Goal: Task Accomplishment & Management: Use online tool/utility

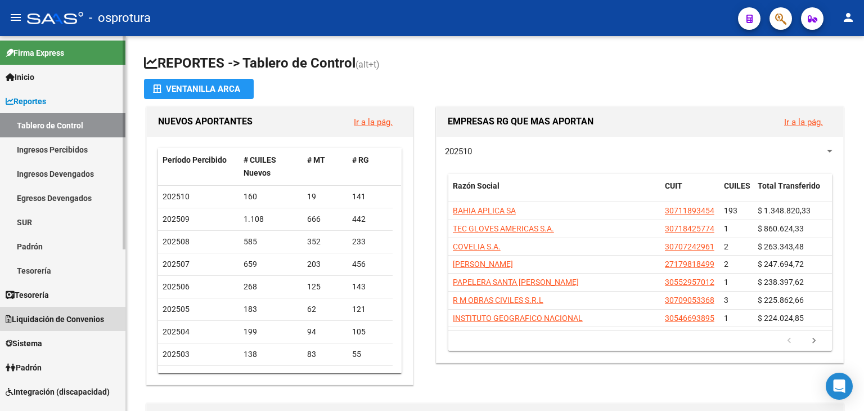
click at [66, 313] on span "Liquidación de Convenios" at bounding box center [55, 319] width 98 height 12
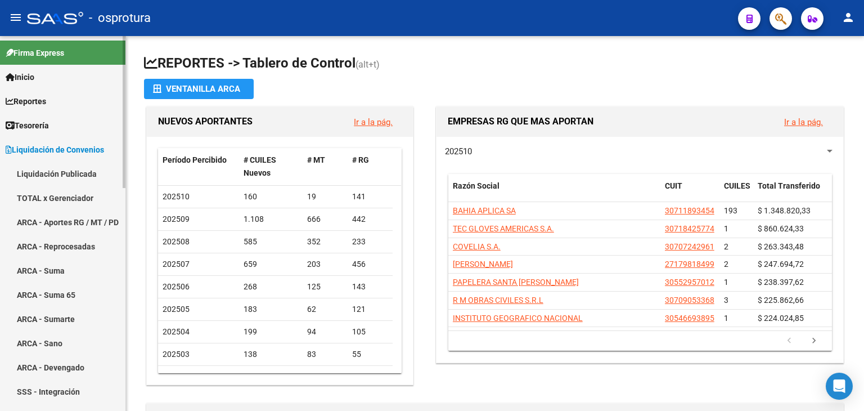
scroll to position [56, 0]
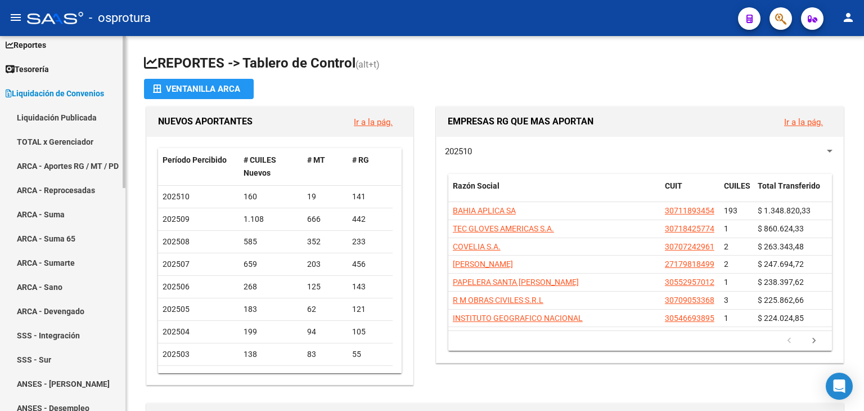
click at [85, 145] on link "TOTAL x Gerenciador" at bounding box center [62, 141] width 125 height 24
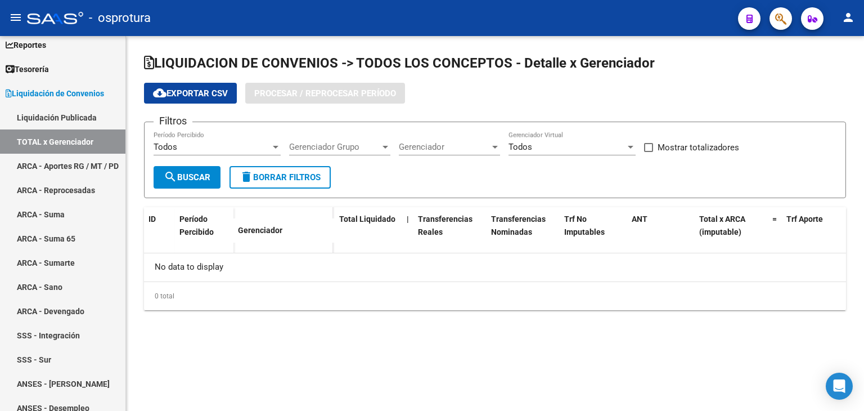
checkbox input "true"
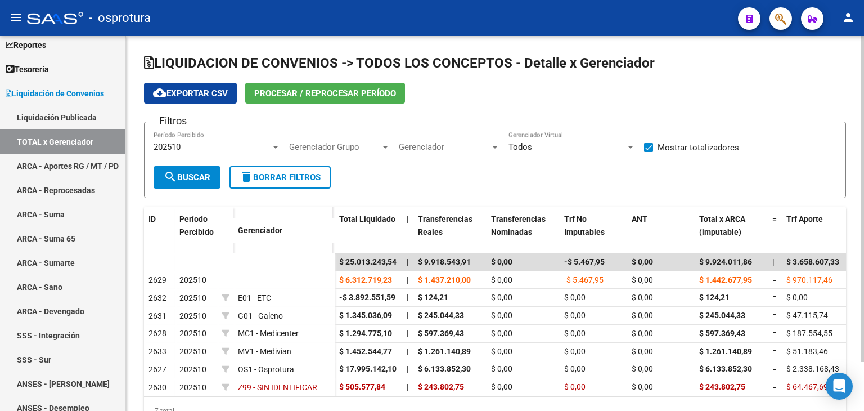
click at [205, 146] on div "202510" at bounding box center [212, 147] width 117 height 10
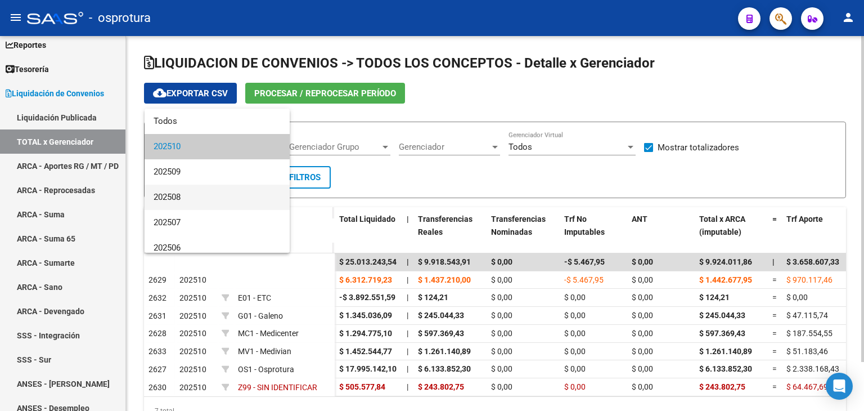
click at [184, 194] on span "202508" at bounding box center [217, 196] width 127 height 25
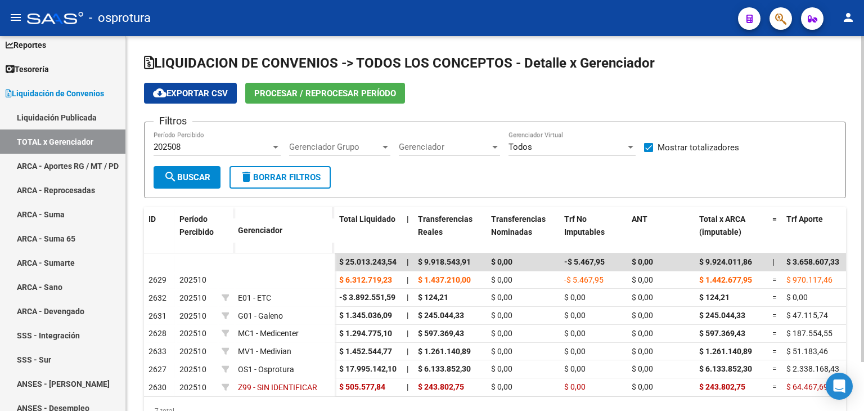
click at [444, 181] on form "Filtros 202508 Período Percibido Gerenciador Grupo Gerenciador Grupo Gerenciado…" at bounding box center [495, 159] width 702 height 76
click at [531, 149] on span "Todos" at bounding box center [520, 147] width 24 height 10
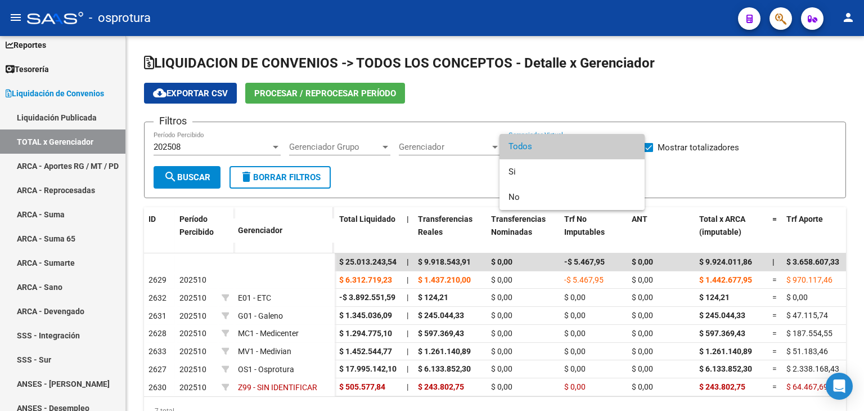
click at [468, 172] on div at bounding box center [432, 205] width 864 height 411
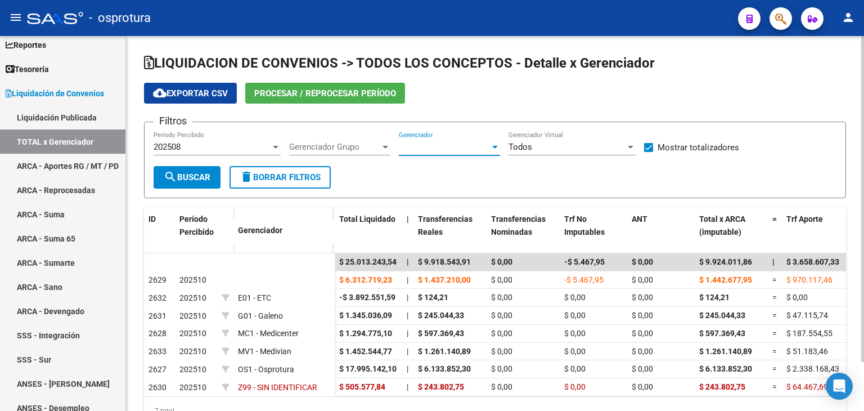
click at [468, 148] on span "Gerenciador" at bounding box center [444, 147] width 91 height 10
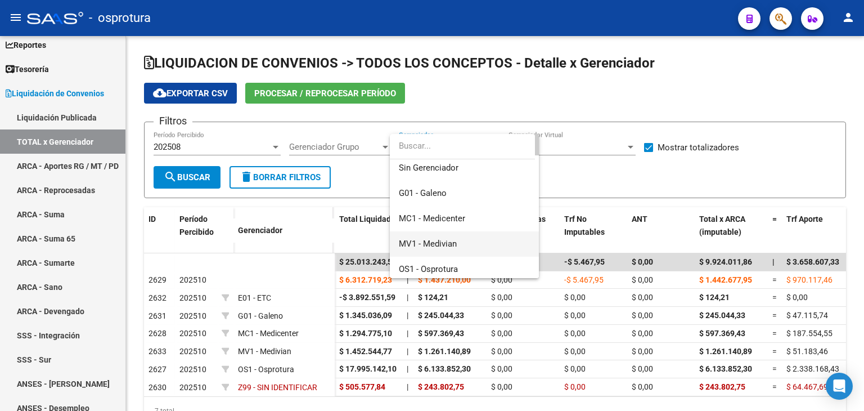
scroll to position [56, 0]
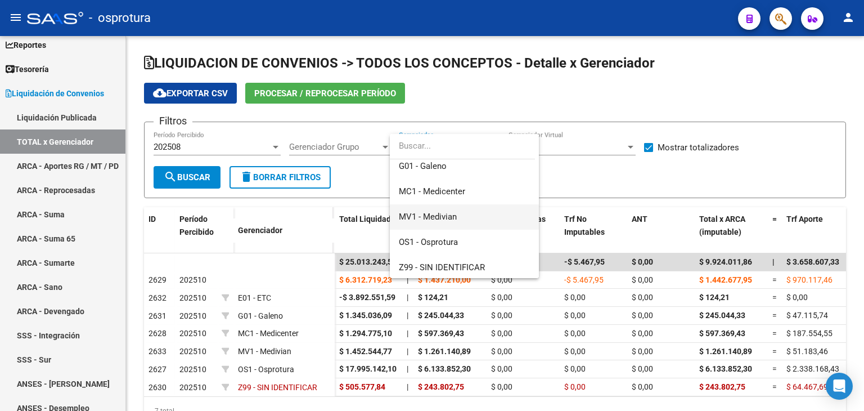
click at [449, 210] on span "MV1 - Medivian" at bounding box center [464, 216] width 131 height 25
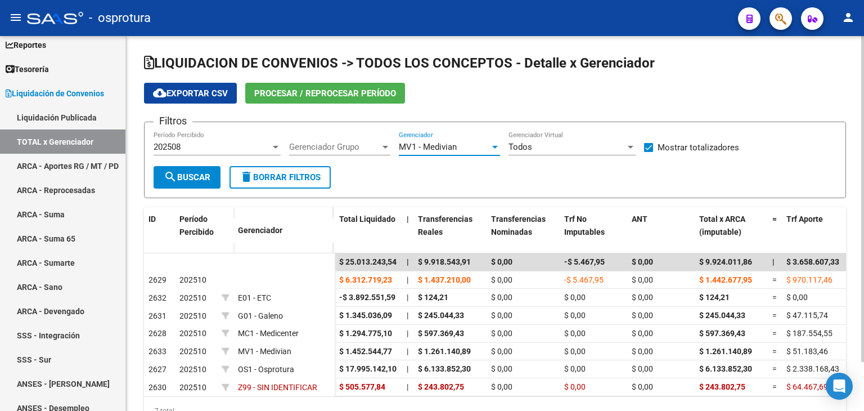
click at [201, 181] on span "search Buscar" at bounding box center [187, 177] width 47 height 10
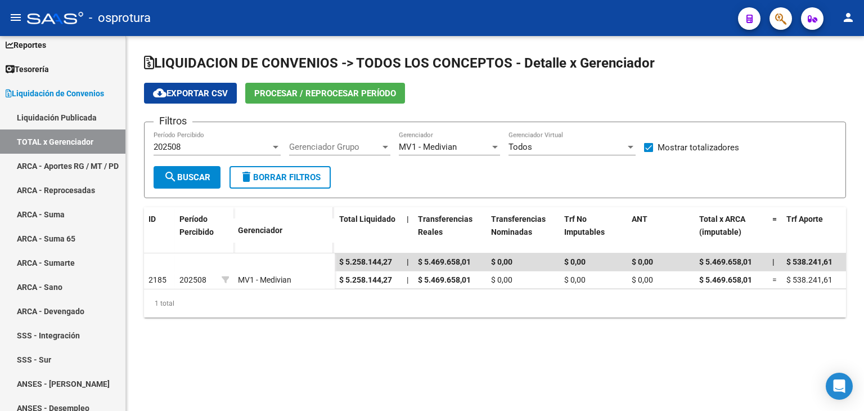
click at [192, 172] on span "search Buscar" at bounding box center [187, 177] width 47 height 10
click at [247, 148] on div "202508" at bounding box center [212, 147] width 117 height 10
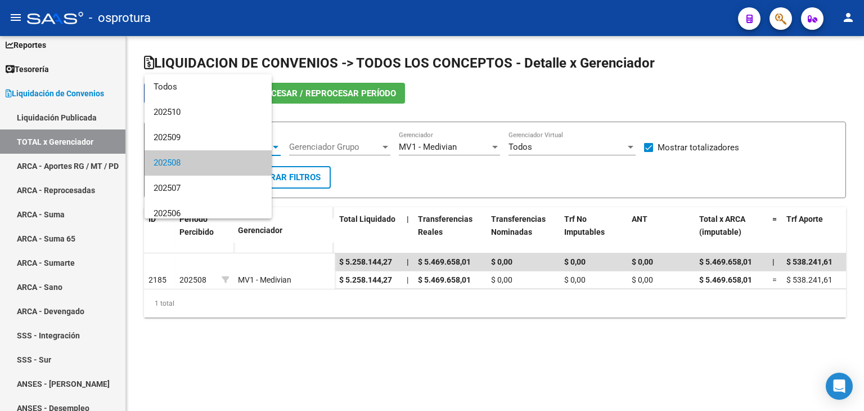
scroll to position [16, 0]
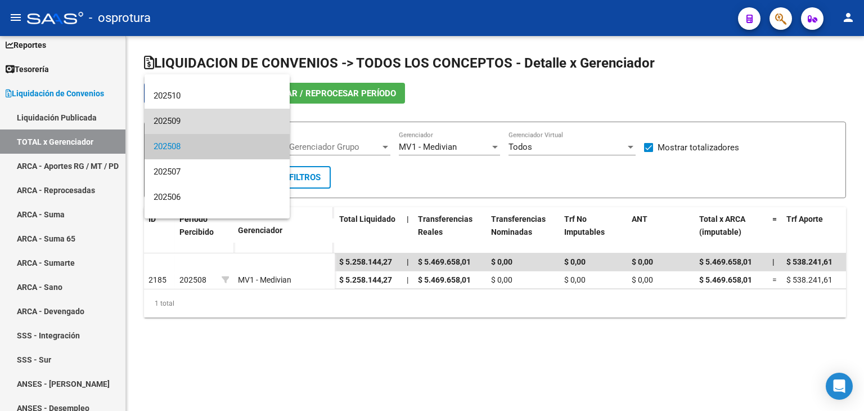
click at [227, 116] on span "202509" at bounding box center [217, 121] width 127 height 25
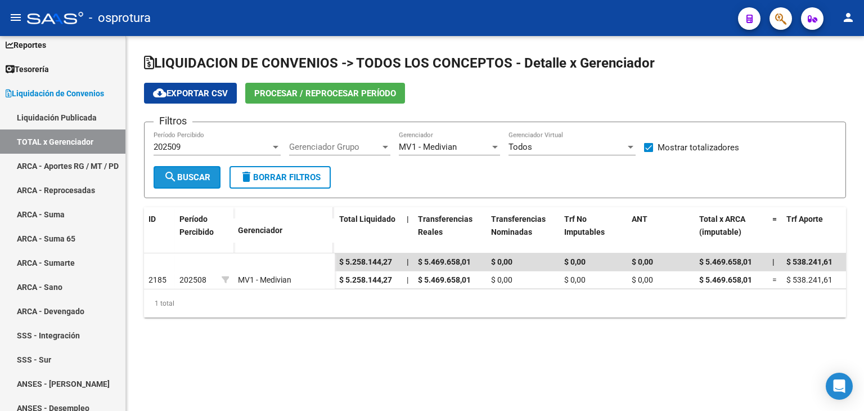
click at [196, 174] on span "search Buscar" at bounding box center [187, 177] width 47 height 10
click at [835, 381] on icon "Open Intercom Messenger" at bounding box center [838, 385] width 13 height 15
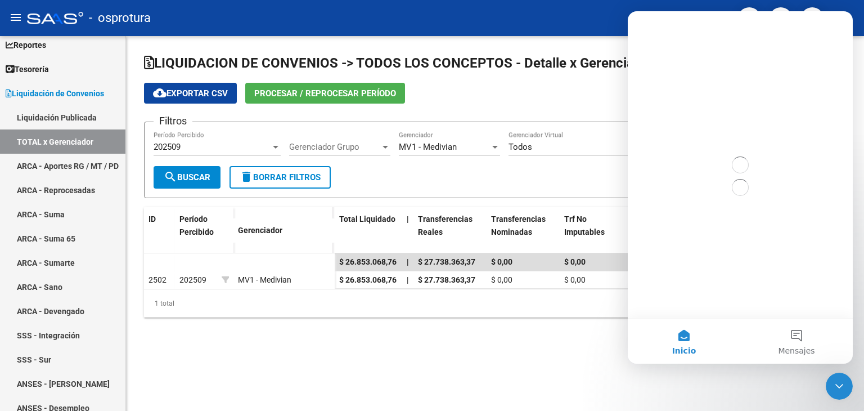
scroll to position [0, 0]
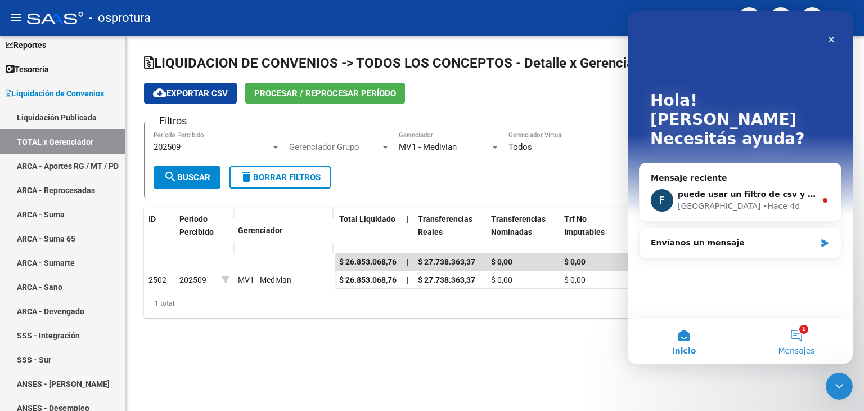
click at [801, 336] on button "1 Mensajes" at bounding box center [796, 340] width 112 height 45
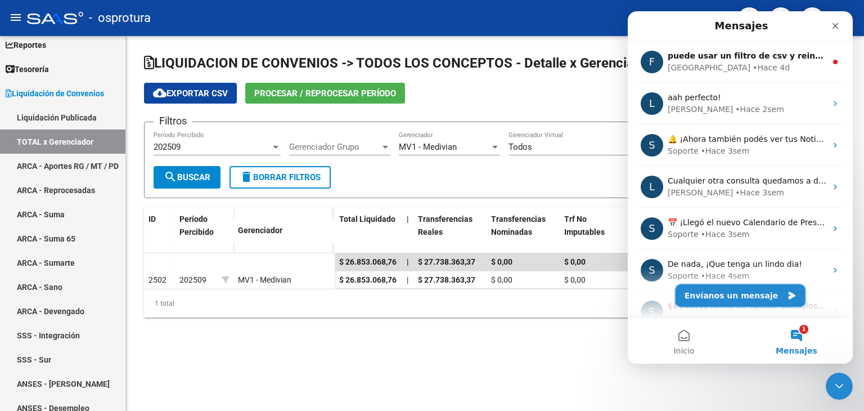
click at [760, 297] on button "Envíanos un mensaje" at bounding box center [740, 295] width 130 height 22
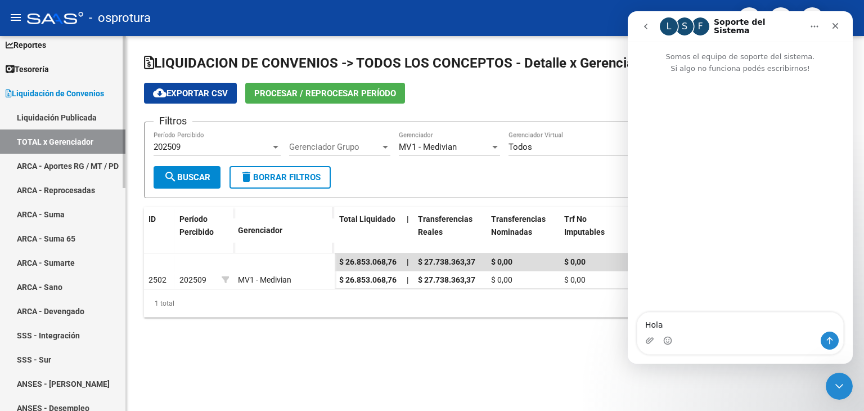
type textarea "Hola"
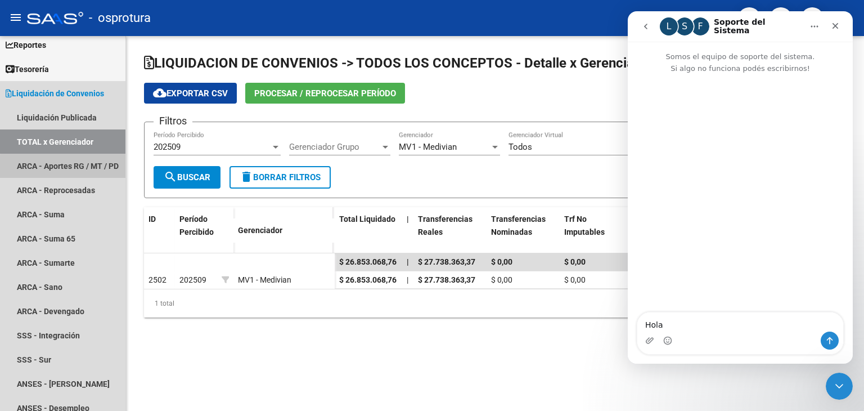
drag, startPoint x: 67, startPoint y: 170, endPoint x: 134, endPoint y: 140, distance: 73.3
click at [66, 170] on link "ARCA - Aportes RG / MT / PD" at bounding box center [62, 166] width 125 height 24
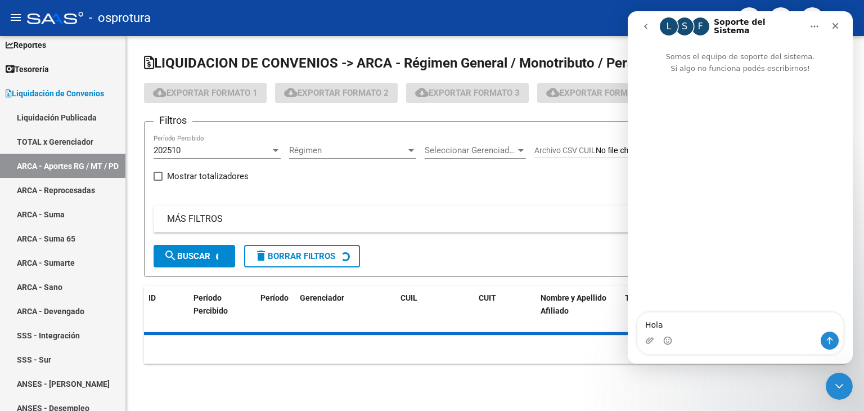
click at [481, 187] on div "Filtros 202510 Período Percibido Régimen Régimen Seleccionar Gerenciador Selecc…" at bounding box center [495, 187] width 683 height 114
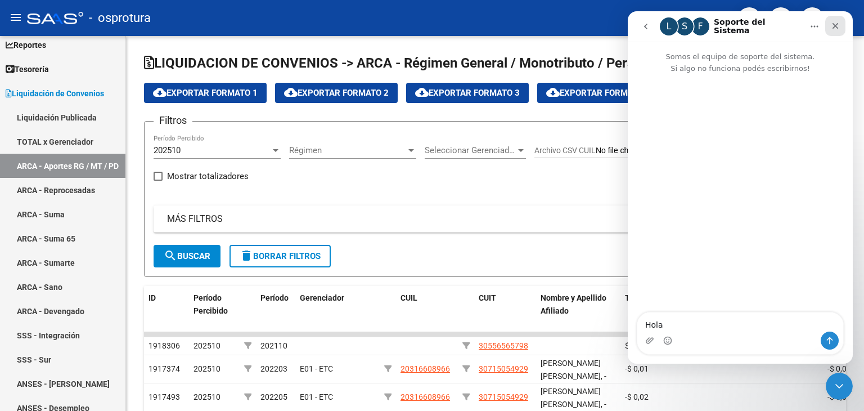
click at [839, 29] on icon "Cerrar" at bounding box center [835, 25] width 9 height 9
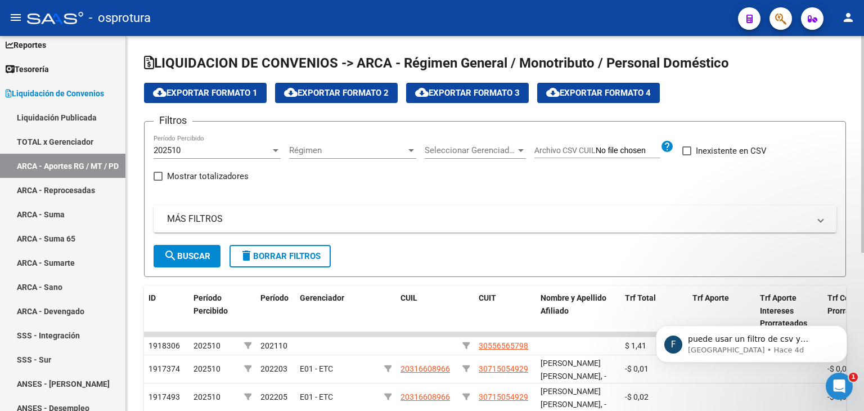
click at [485, 151] on span "Seleccionar Gerenciador" at bounding box center [470, 150] width 91 height 10
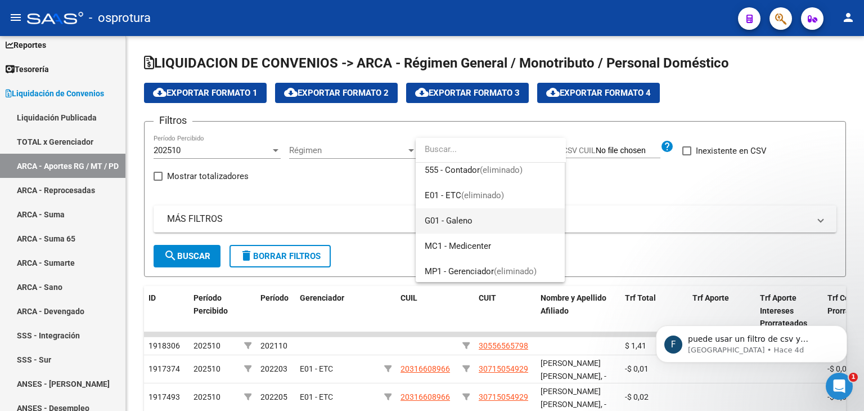
scroll to position [112, 0]
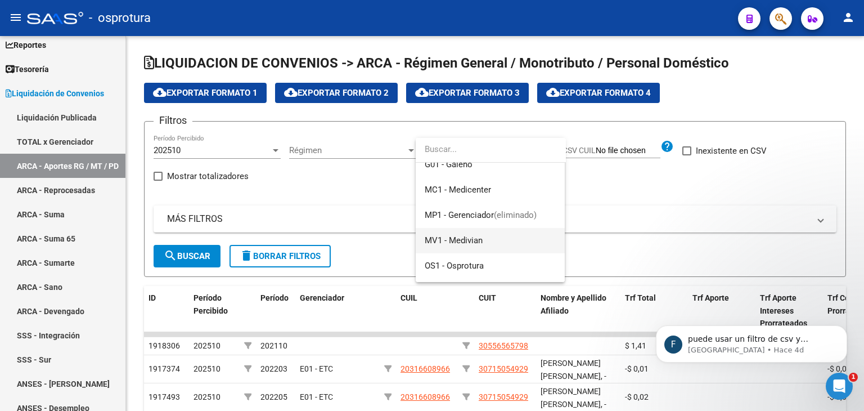
click at [489, 238] on span "MV1 - Medivian" at bounding box center [490, 240] width 131 height 25
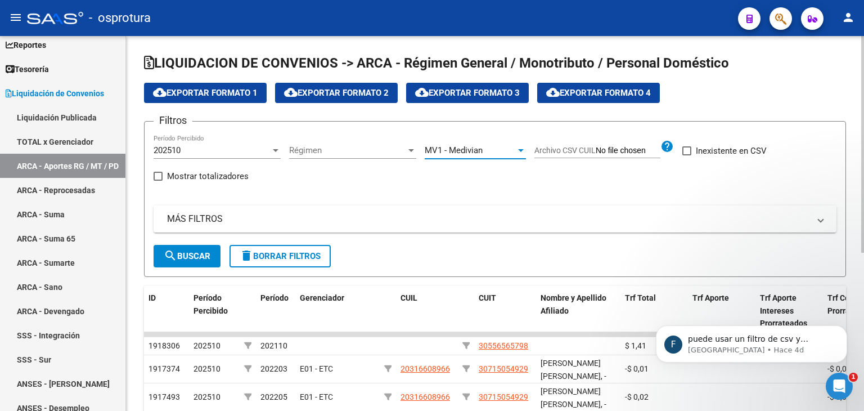
click at [221, 149] on div "202510" at bounding box center [212, 150] width 117 height 10
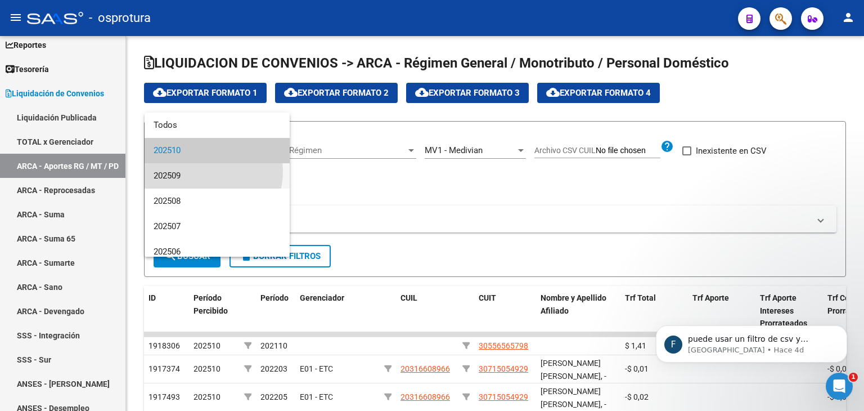
click at [206, 172] on span "202509" at bounding box center [217, 175] width 127 height 25
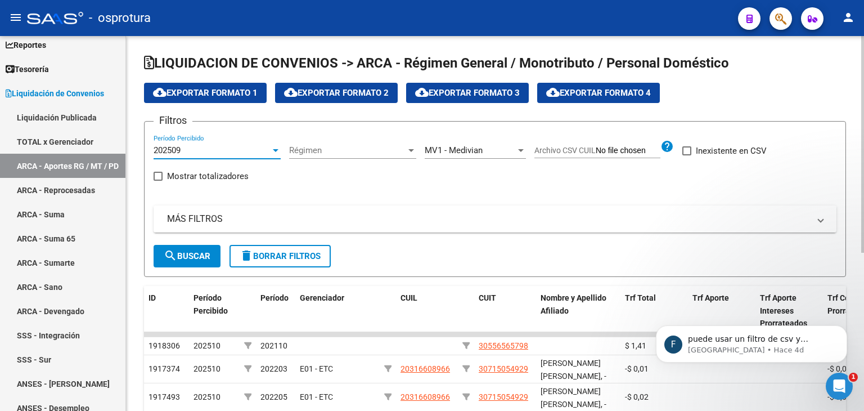
click at [420, 222] on mat-panel-title "MÁS FILTROS" at bounding box center [488, 219] width 642 height 12
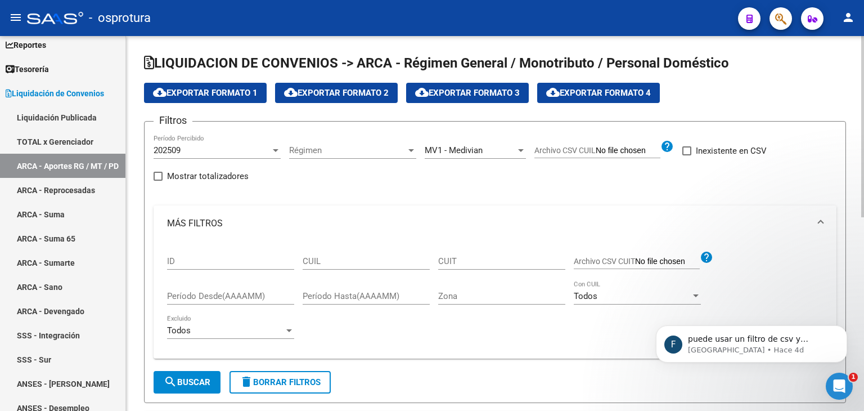
click at [233, 295] on input "Período Desde(AAAAMM)" at bounding box center [230, 296] width 127 height 10
click at [309, 295] on input "Período Hasta(AAAAMM)" at bounding box center [366, 296] width 127 height 10
click at [432, 324] on div "ID CUIL CUIT Archivo CSV CUIT help Período Desde(AAAAMM) Período Hasta(AAAAMM) …" at bounding box center [495, 295] width 656 height 108
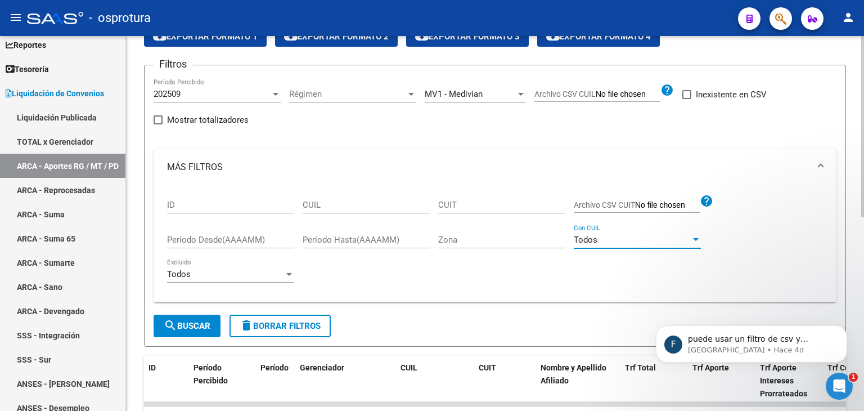
click at [603, 239] on div "Todos" at bounding box center [632, 240] width 117 height 10
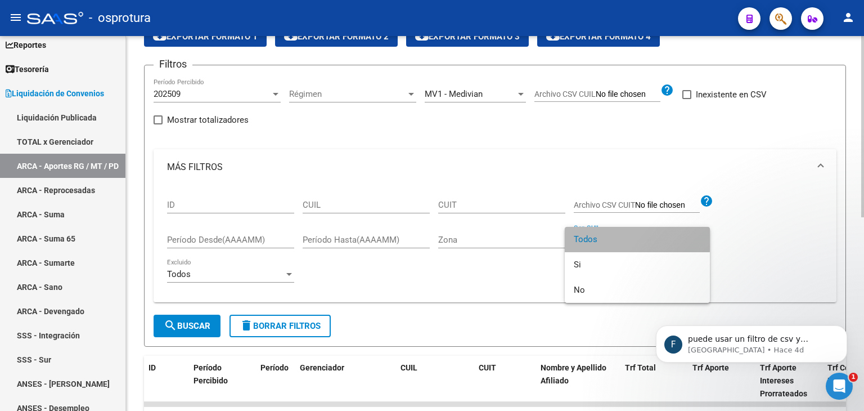
click at [603, 239] on span "Todos" at bounding box center [637, 239] width 127 height 25
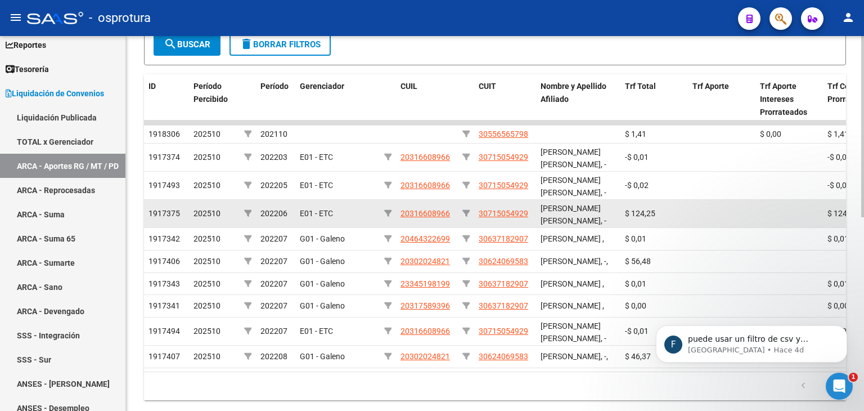
scroll to position [225, 0]
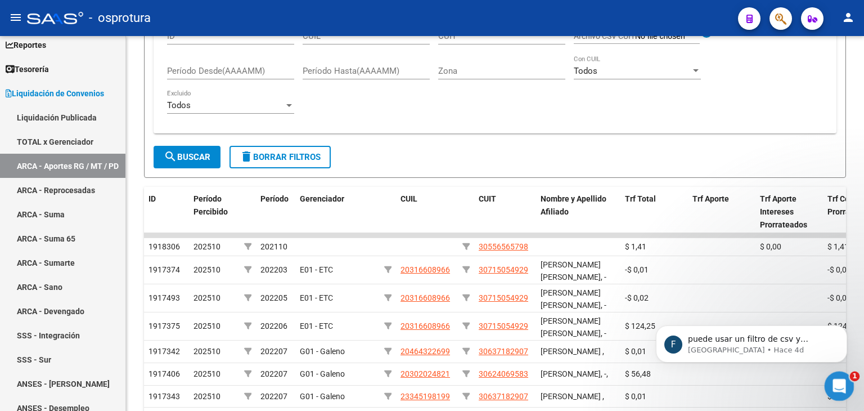
drag, startPoint x: 832, startPoint y: 390, endPoint x: 1634, endPoint y: 742, distance: 876.0
click at [831, 391] on div "Abrir Intercom Messenger" at bounding box center [837, 384] width 37 height 37
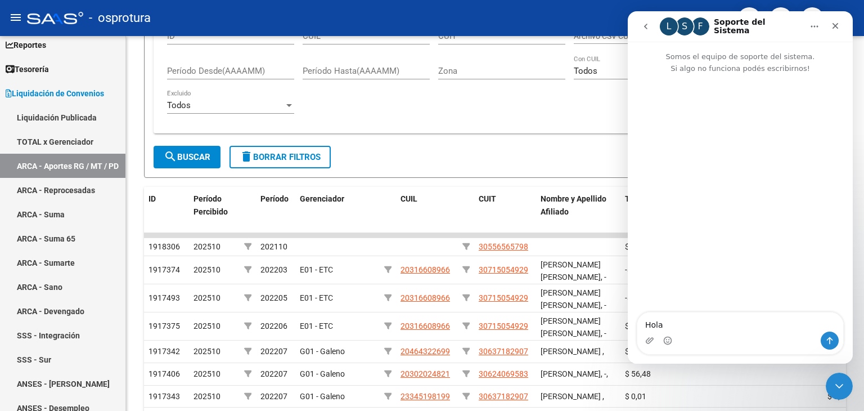
drag, startPoint x: 655, startPoint y: 326, endPoint x: 1245, endPoint y: 337, distance: 590.6
click at [628, 326] on html "L S F Soporte del Sistema Somos el equipo de soporte del sistema. Si algo no fu…" at bounding box center [740, 187] width 225 height 352
click at [646, 29] on icon "go back" at bounding box center [645, 26] width 9 height 9
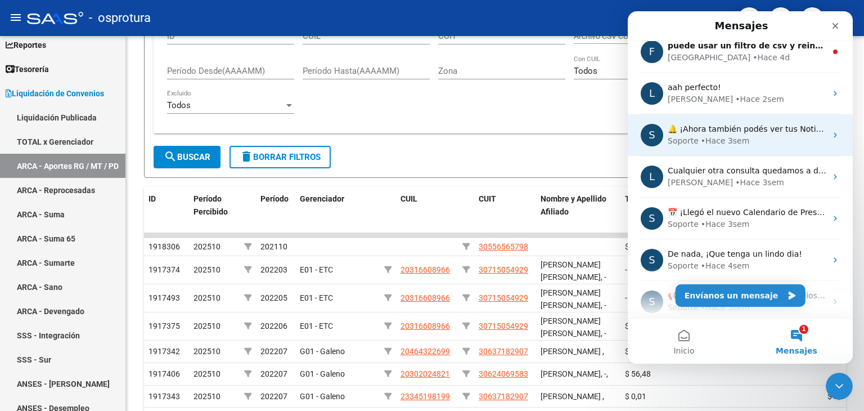
scroll to position [0, 0]
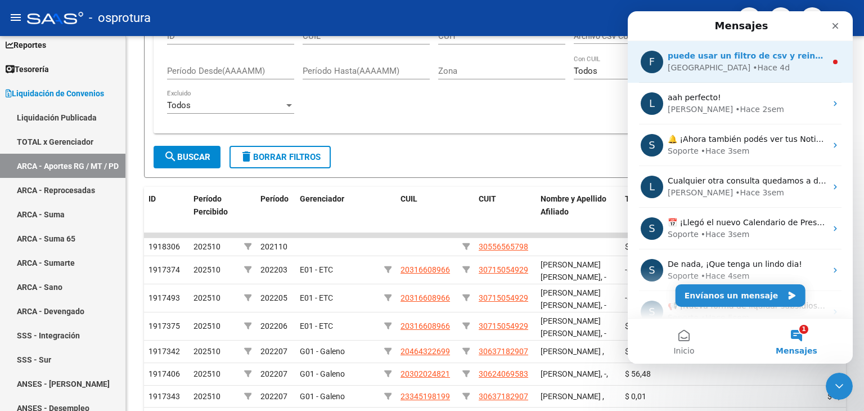
click at [752, 67] on div "• Hace 4d" at bounding box center [770, 68] width 37 height 12
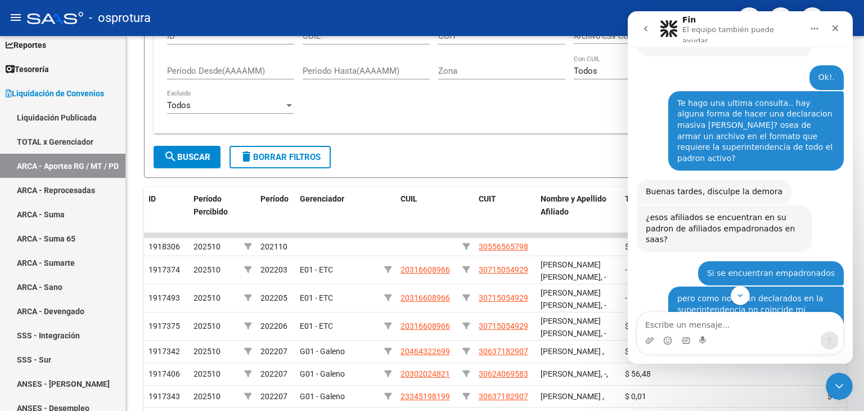
scroll to position [989, 0]
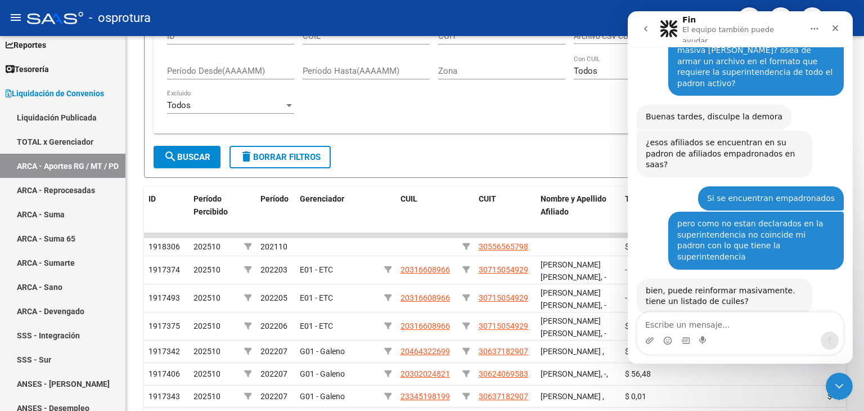
drag, startPoint x: 647, startPoint y: 266, endPoint x: 763, endPoint y: 280, distance: 116.7
click at [763, 374] on div "puede usar un filtro de csv y reinformar movimiento masivamente" at bounding box center [724, 385] width 157 height 22
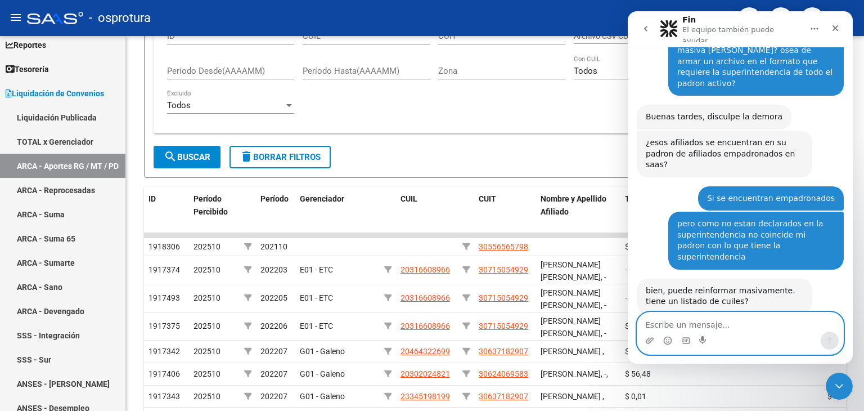
click at [693, 322] on textarea "Escribe un mensaje..." at bounding box center [740, 321] width 206 height 19
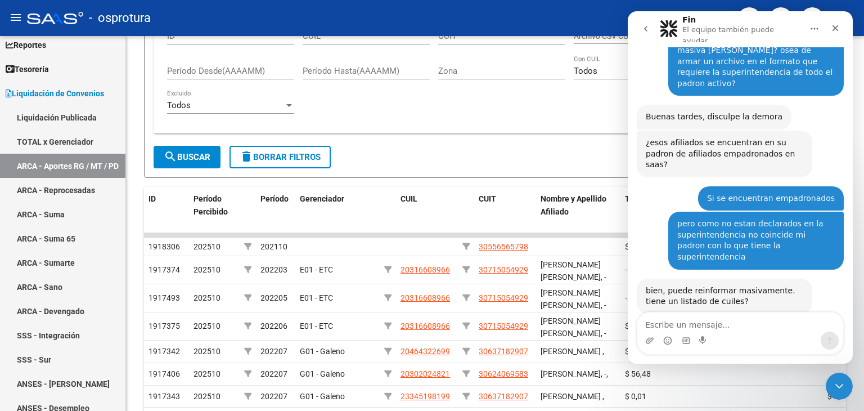
click at [643, 25] on icon "go back" at bounding box center [645, 28] width 9 height 9
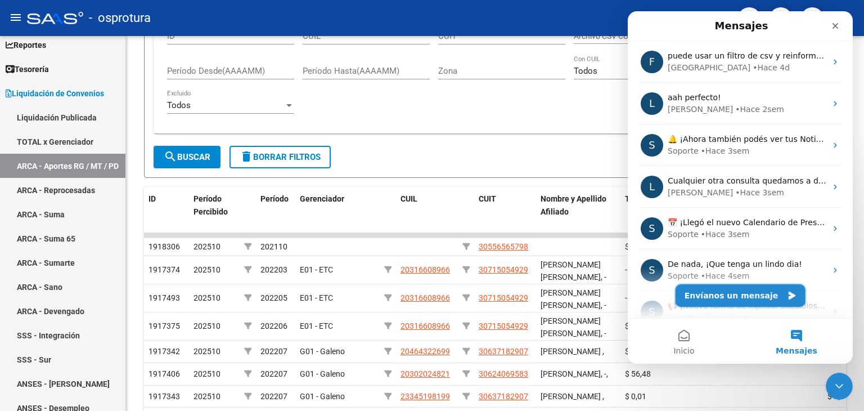
click at [715, 287] on button "Envíanos un mensaje" at bounding box center [740, 295] width 130 height 22
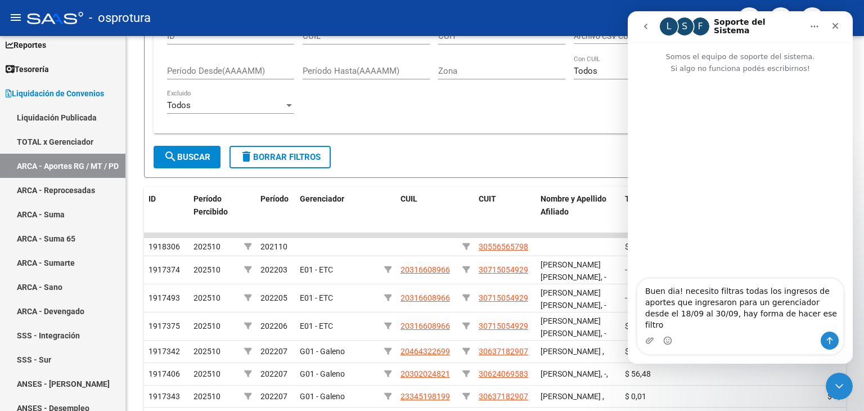
type textarea "Buen dia! necesito filtras todas los ingresos de aportes que ingresaron para un…"
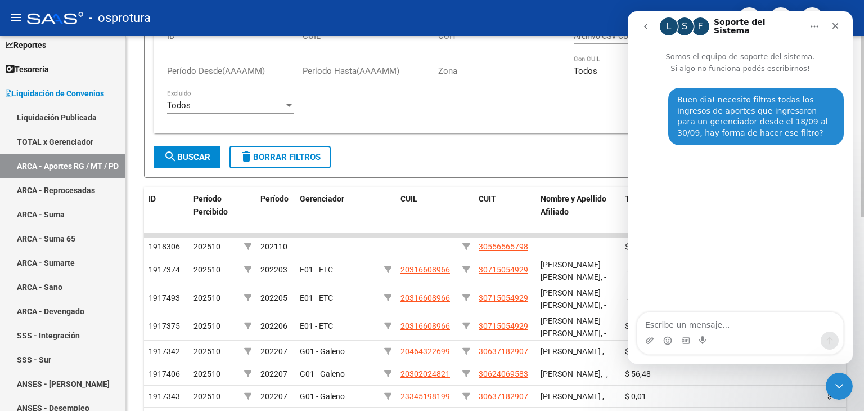
click at [566, 159] on form "Filtros 202509 Período Percibido Régimen Régimen MV1 - Medivian Seleccionar Ger…" at bounding box center [495, 37] width 702 height 282
click at [839, 378] on icon "Cerrar Intercom Messenger" at bounding box center [837, 383] width 13 height 13
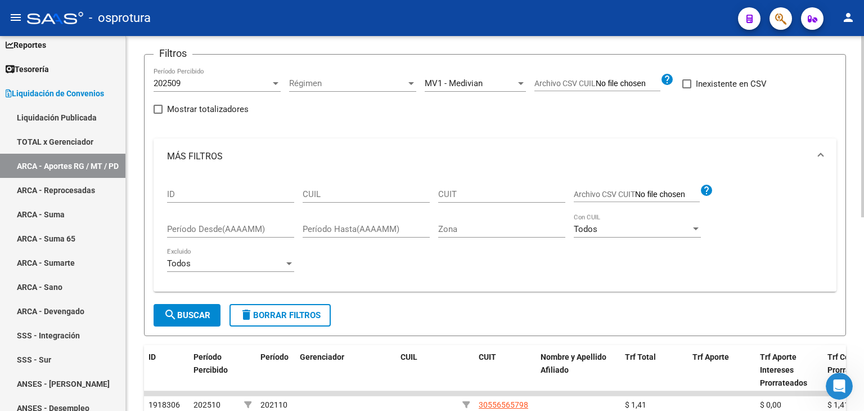
scroll to position [56, 0]
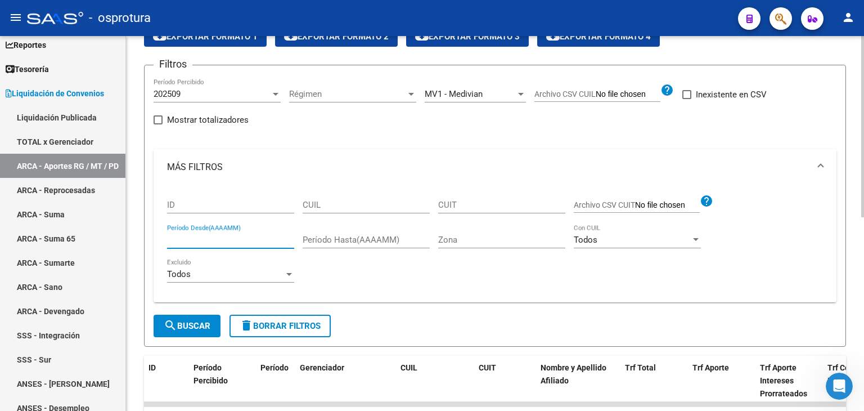
click at [241, 239] on input "Período Desde(AAAAMM)" at bounding box center [230, 240] width 127 height 10
click at [596, 265] on div "ID CUIL CUIT Archivo CSV CUIT help Período Desde(AAAAMM) Período Hasta(AAAAMM) …" at bounding box center [495, 239] width 656 height 108
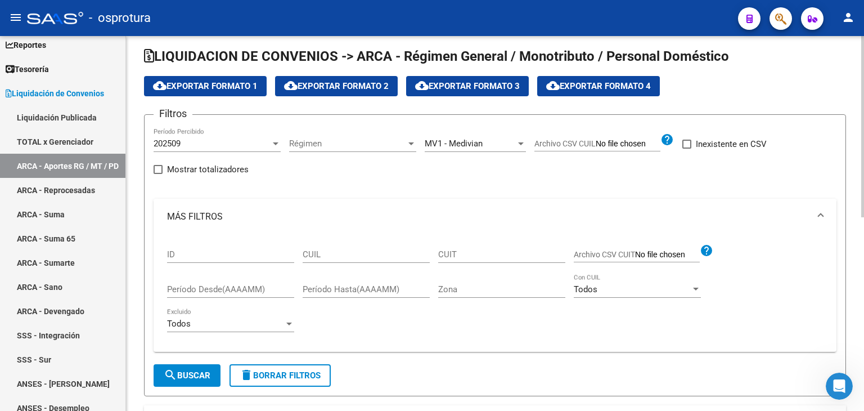
scroll to position [0, 0]
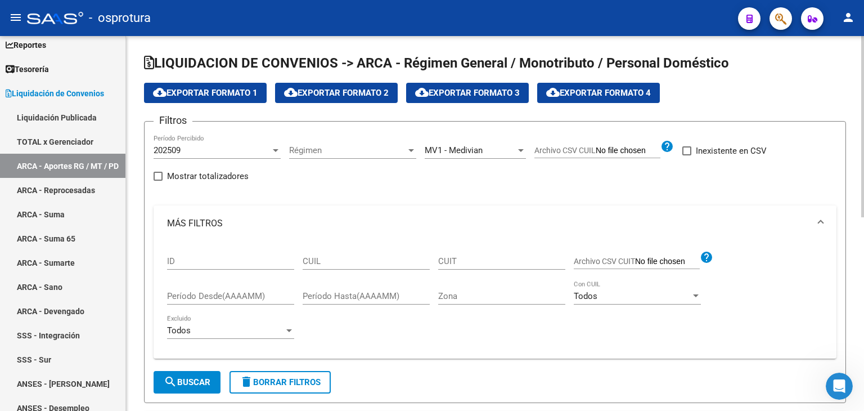
click at [219, 94] on span "cloud_download Exportar Formato 1" at bounding box center [205, 93] width 105 height 10
click at [256, 152] on div "202509" at bounding box center [212, 150] width 117 height 10
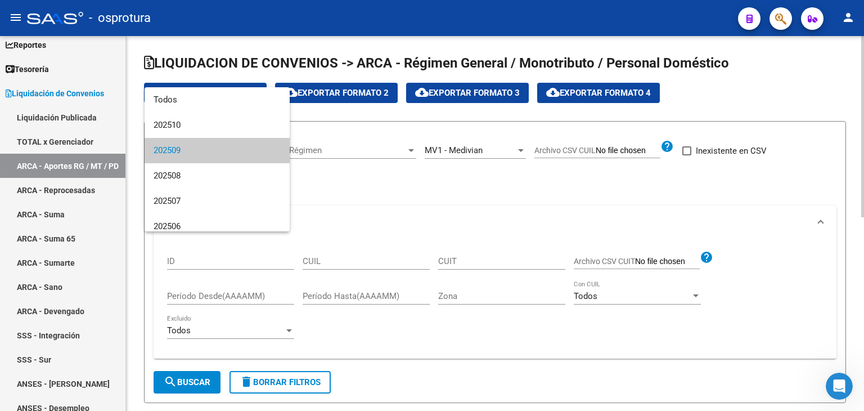
click at [402, 192] on div at bounding box center [432, 205] width 864 height 411
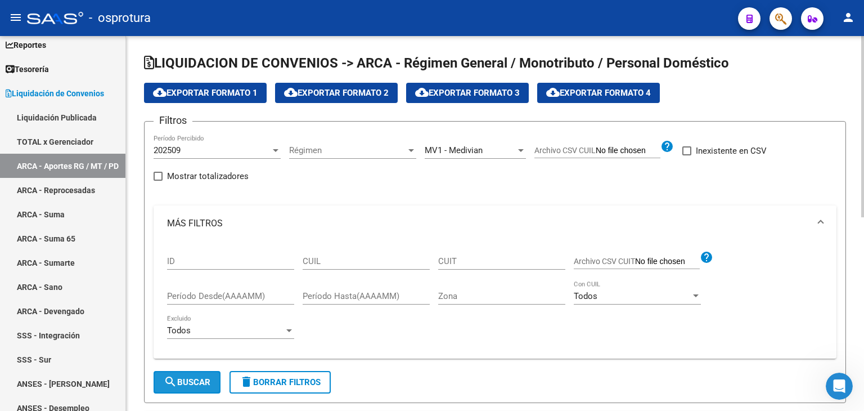
click at [172, 378] on mat-icon "search" at bounding box center [170, 381] width 13 height 13
click at [185, 98] on button "cloud_download Exportar Formato 1" at bounding box center [205, 93] width 123 height 20
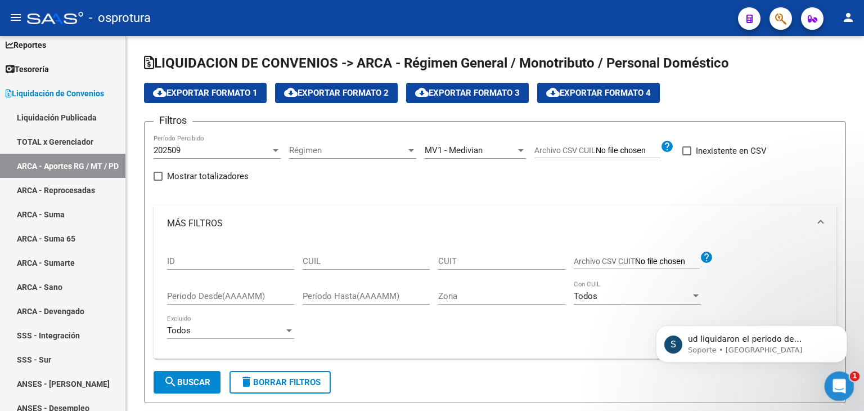
click at [837, 391] on icon "Abrir Intercom Messenger" at bounding box center [837, 384] width 19 height 19
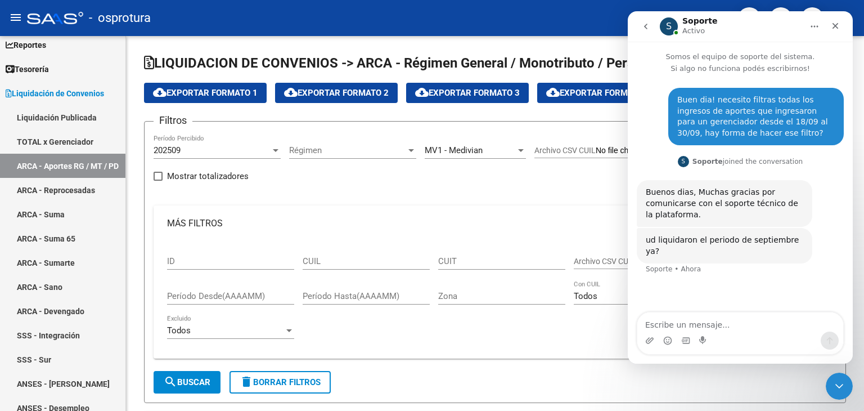
click at [732, 327] on textarea "Escribe un mensaje..." at bounding box center [740, 321] width 206 height 19
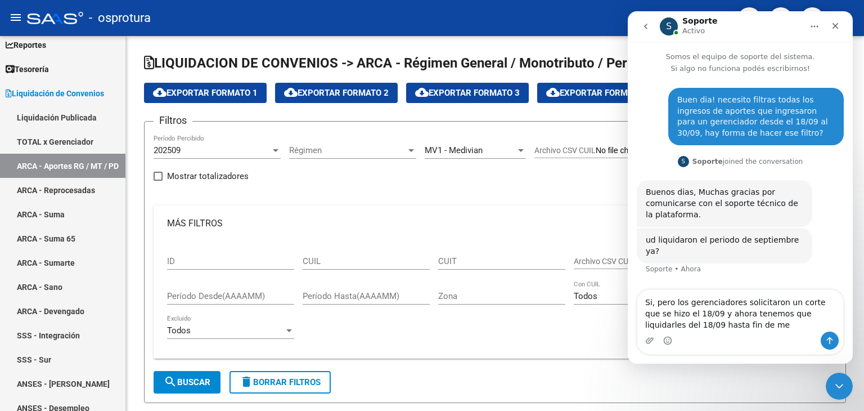
type textarea "Si, pero los gerenciadores solicitaron un corte que se hizo el 18/09 y ahora te…"
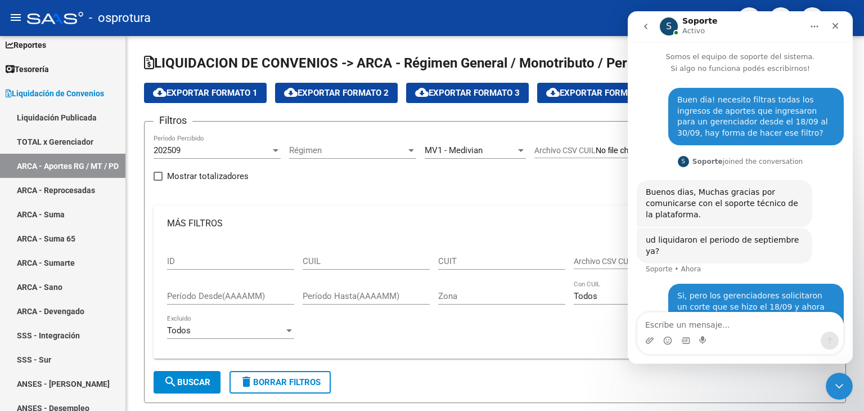
scroll to position [19, 0]
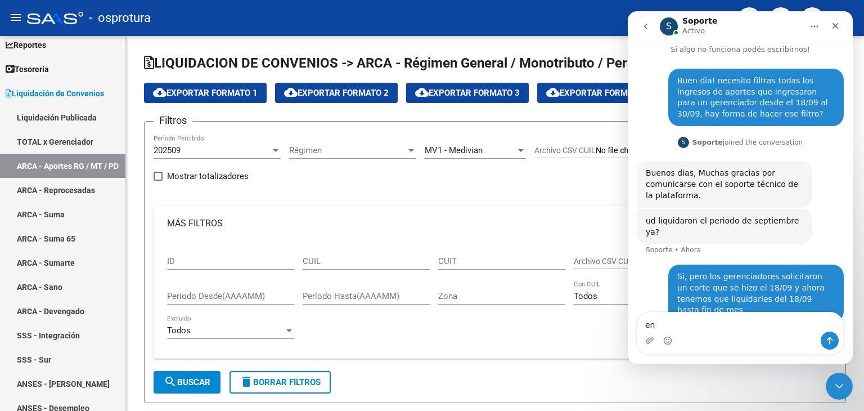
type textarea "e"
click at [541, 339] on div "ID CUIL CUIT Archivo CSV CUIT help Período Desde(AAAAMM) Período Hasta(AAAAMM) …" at bounding box center [495, 295] width 656 height 108
click at [847, 386] on div "Cerrar Intercom Messenger" at bounding box center [837, 384] width 27 height 27
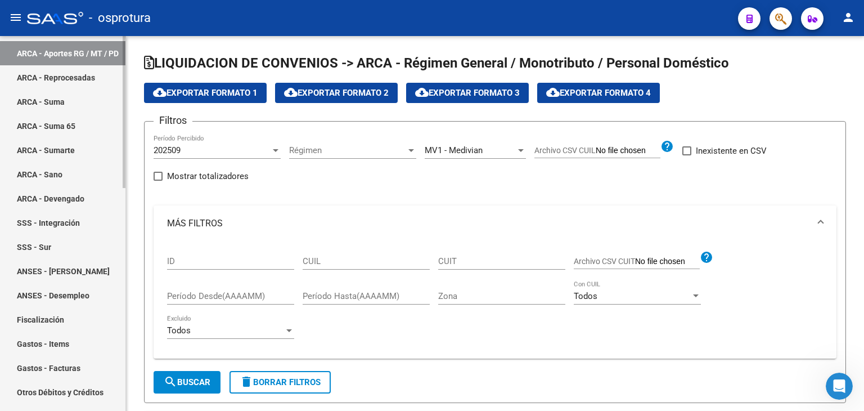
scroll to position [0, 0]
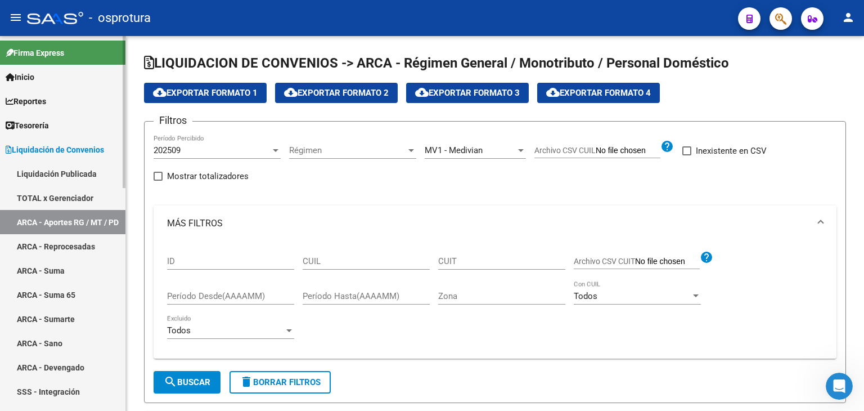
click at [69, 179] on link "Liquidación Publicada" at bounding box center [62, 173] width 125 height 24
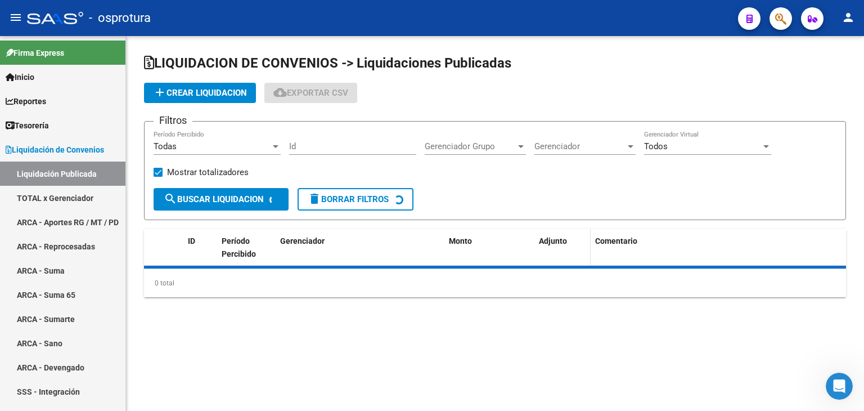
checkbox input "true"
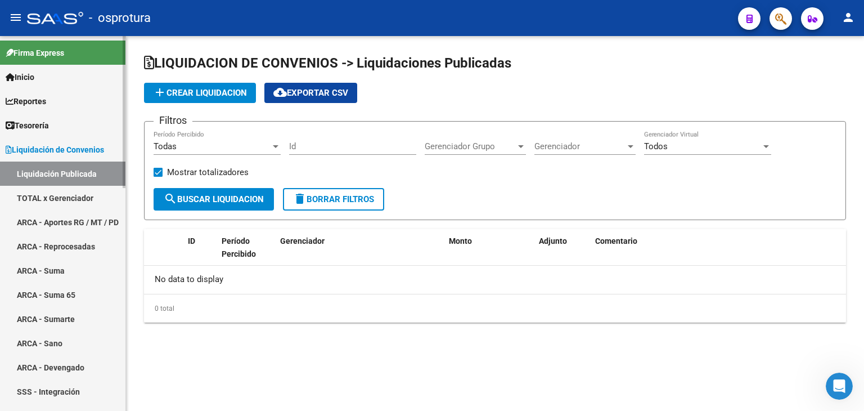
click at [94, 196] on link "TOTAL x Gerenciador" at bounding box center [62, 198] width 125 height 24
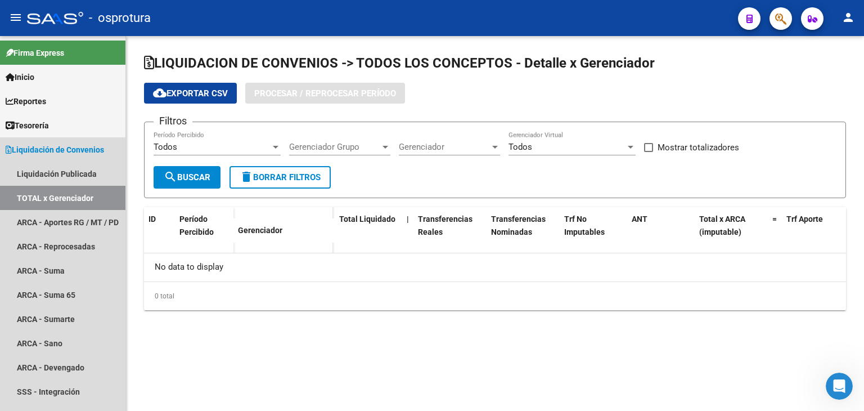
checkbox input "true"
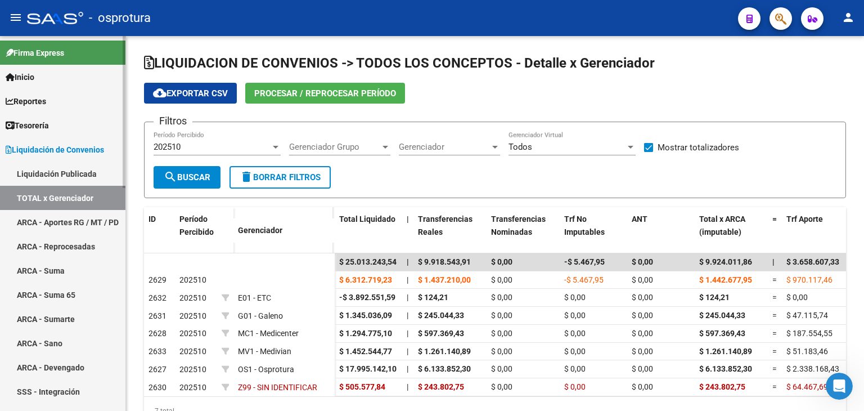
click at [55, 215] on link "ARCA - Aportes RG / MT / PD" at bounding box center [62, 222] width 125 height 24
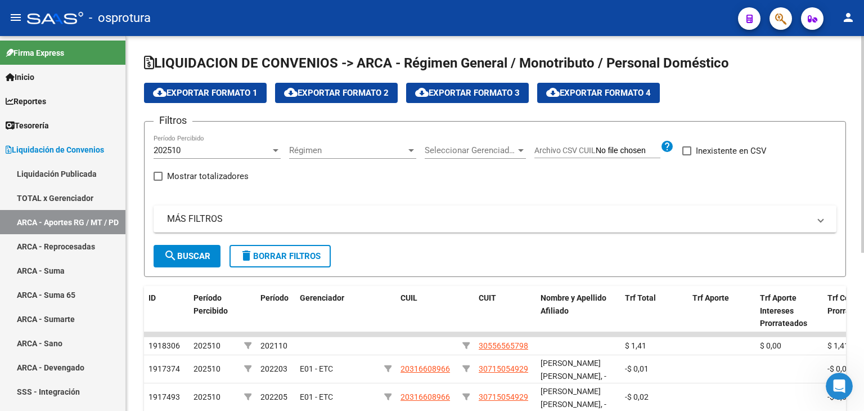
click at [186, 152] on div "202510" at bounding box center [212, 150] width 117 height 10
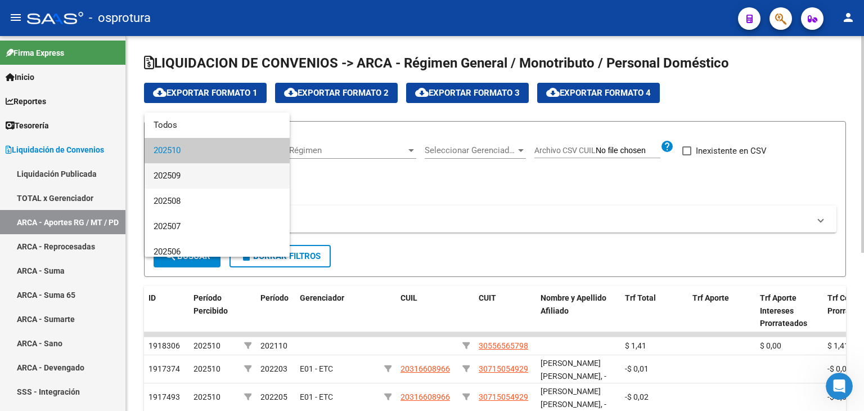
click at [187, 174] on span "202509" at bounding box center [217, 175] width 127 height 25
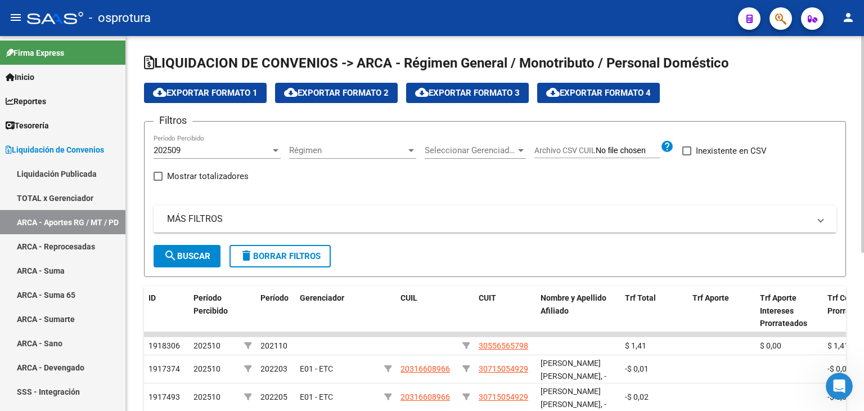
click at [404, 179] on div "Filtros 202509 Período Percibido Régimen Régimen Seleccionar Gerenciador Selecc…" at bounding box center [495, 187] width 683 height 114
click at [461, 218] on mat-panel-title "MÁS FILTROS" at bounding box center [488, 219] width 642 height 12
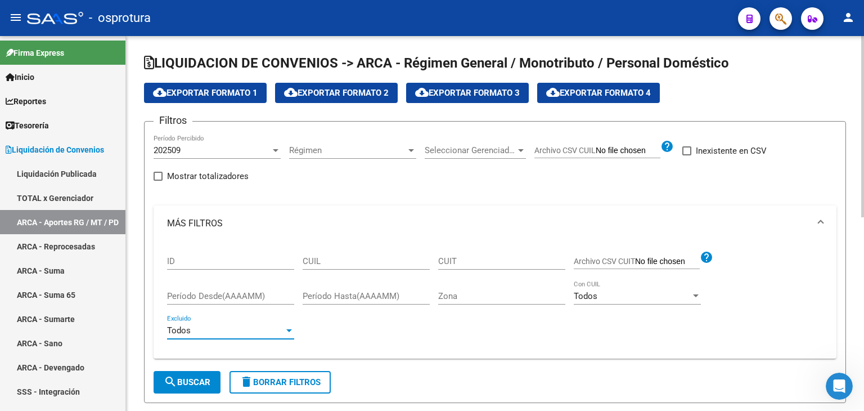
click at [263, 329] on div "Todos" at bounding box center [225, 330] width 117 height 10
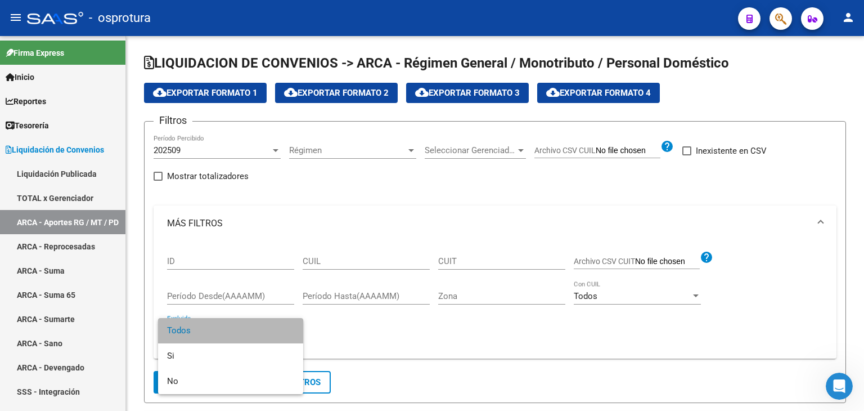
click at [263, 329] on span "Todos" at bounding box center [230, 330] width 127 height 25
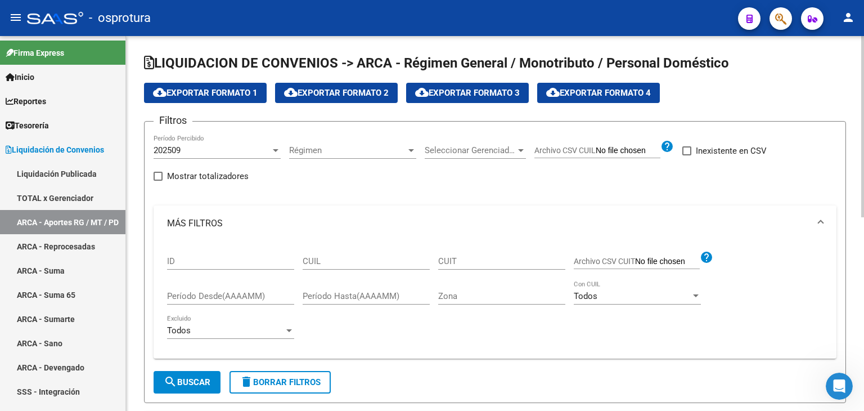
click at [398, 336] on div "ID CUIL CUIT Archivo CSV CUIT help Período Desde(AAAAMM) Período Hasta(AAAAMM) …" at bounding box center [495, 295] width 656 height 108
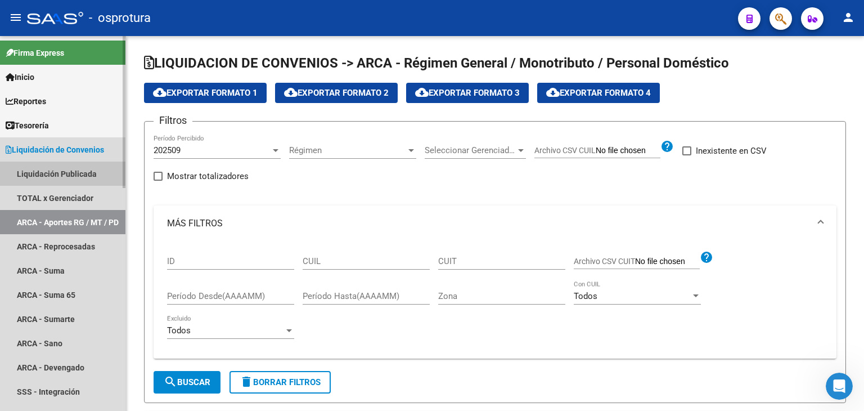
click at [43, 168] on link "Liquidación Publicada" at bounding box center [62, 173] width 125 height 24
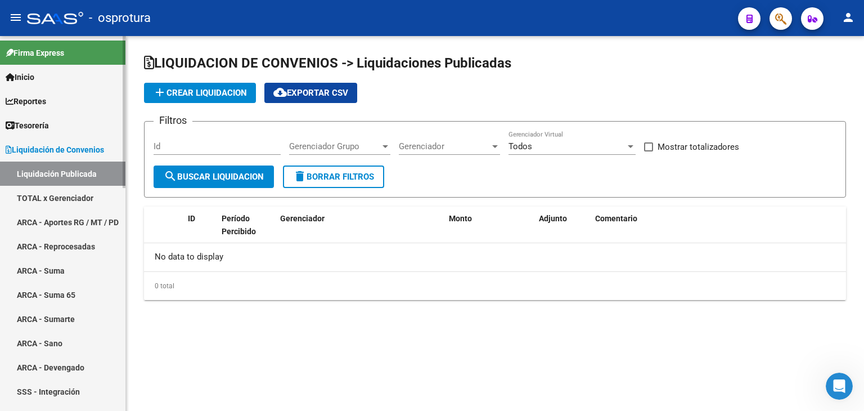
checkbox input "true"
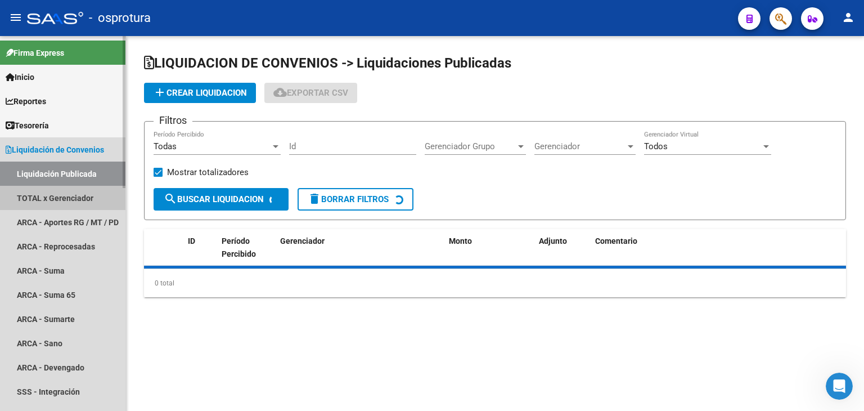
click at [46, 195] on link "TOTAL x Gerenciador" at bounding box center [62, 198] width 125 height 24
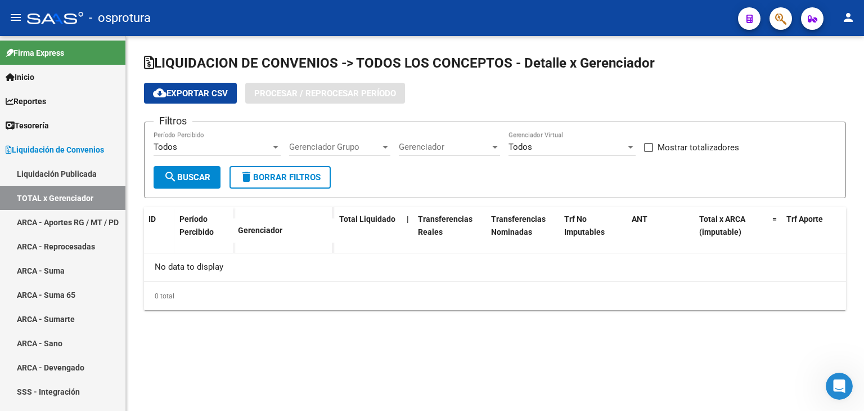
checkbox input "true"
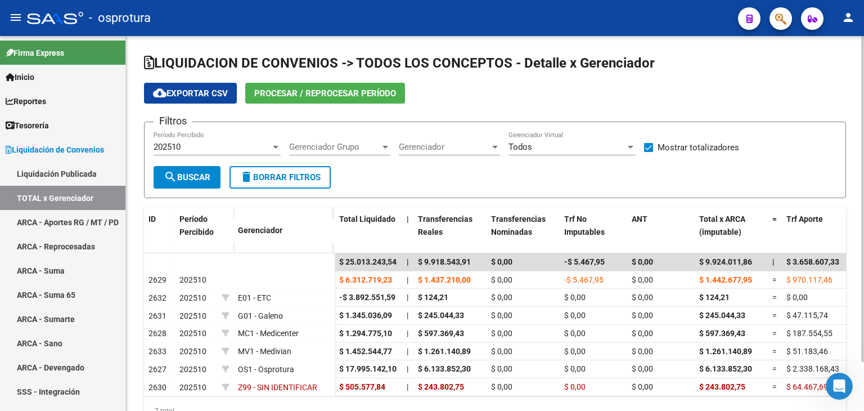
click at [368, 95] on span "Procesar / Reprocesar período" at bounding box center [325, 93] width 142 height 10
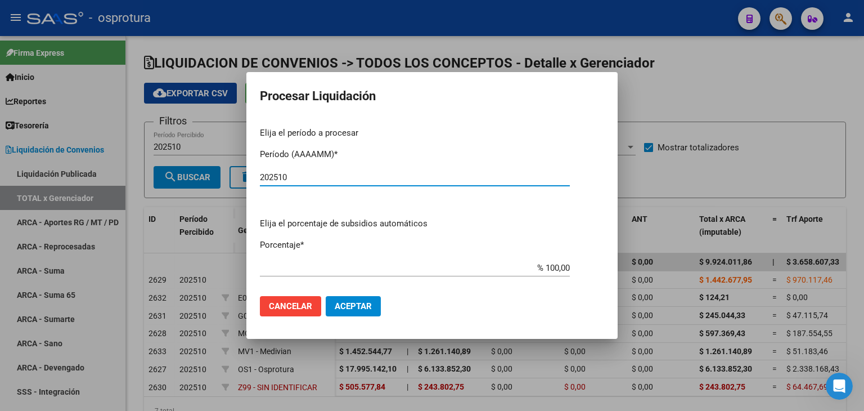
type input "202510"
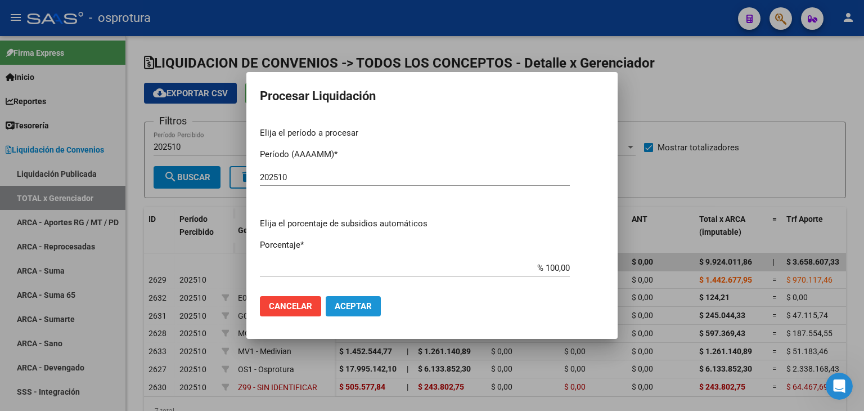
click at [368, 309] on span "Aceptar" at bounding box center [353, 306] width 37 height 10
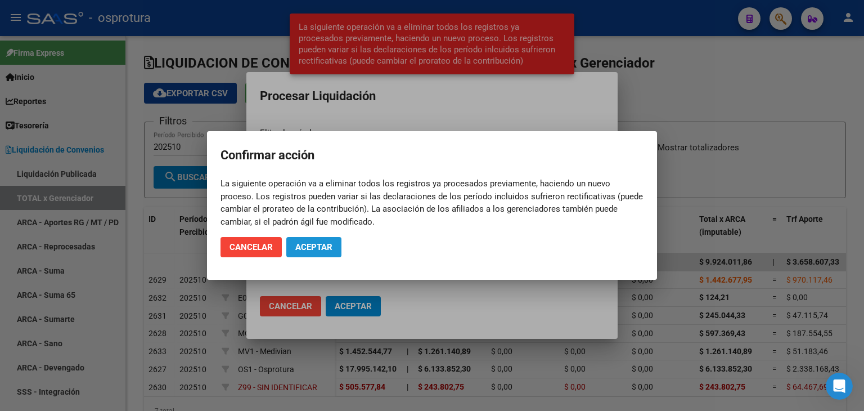
click at [311, 251] on span "Aceptar" at bounding box center [313, 247] width 37 height 10
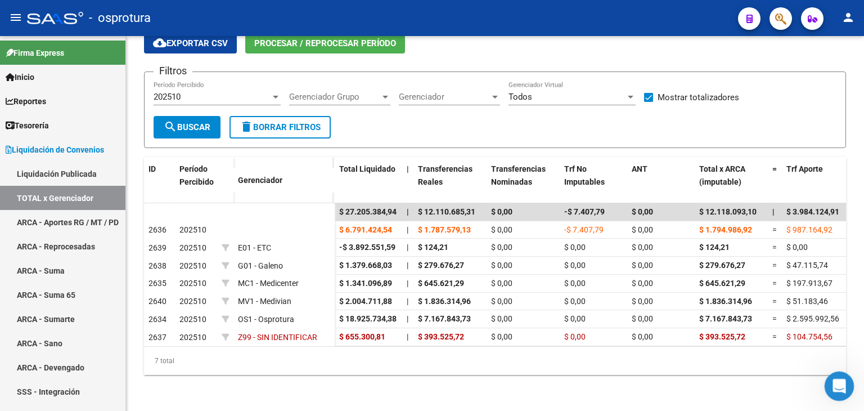
click at [829, 379] on div "Abrir Intercom Messenger" at bounding box center [837, 384] width 37 height 37
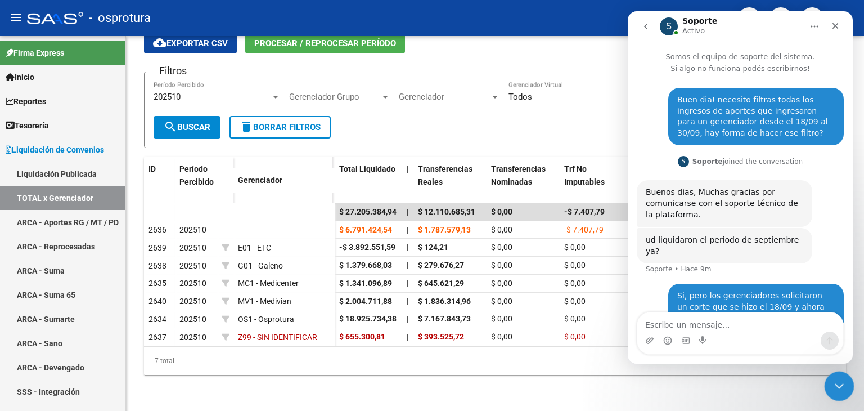
scroll to position [19, 0]
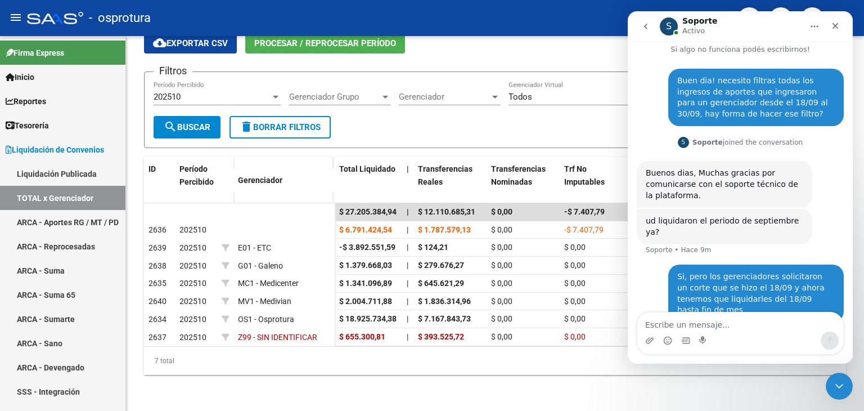
click at [765, 318] on textarea "Escribe un mensaje..." at bounding box center [740, 321] width 206 height 19
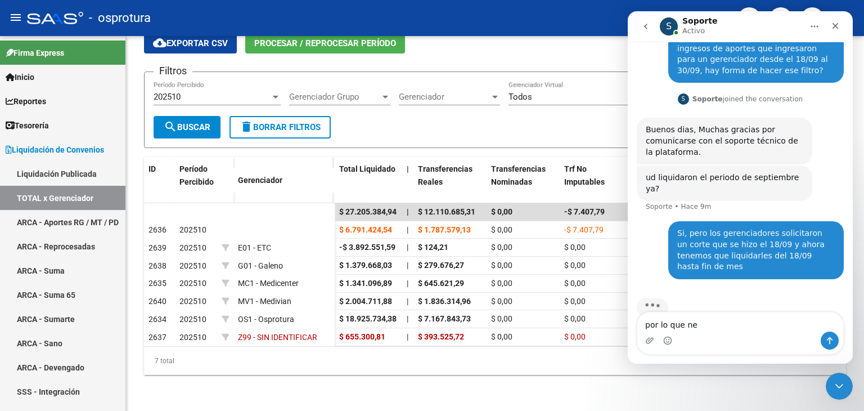
scroll to position [63, 0]
type textarea "p"
type textarea "n"
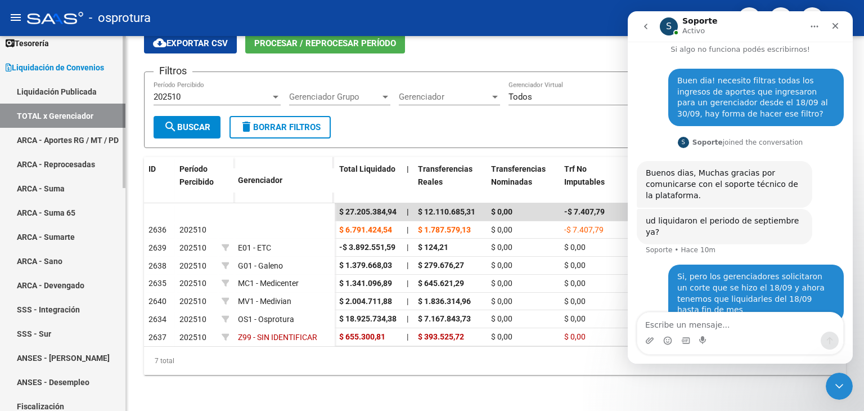
scroll to position [56, 0]
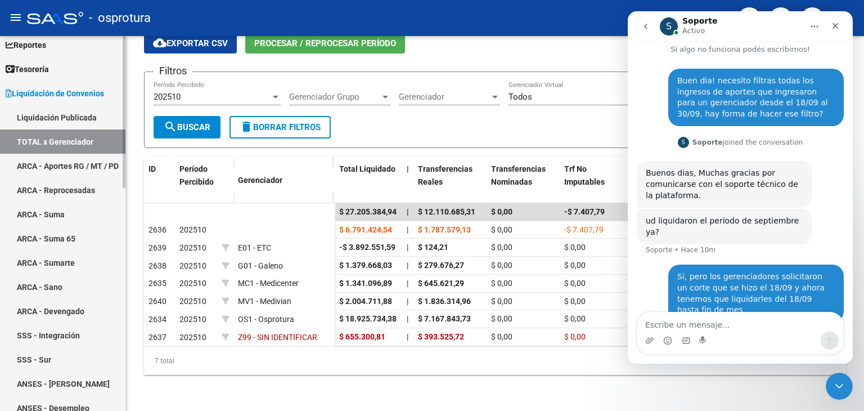
click at [74, 161] on link "ARCA - Aportes RG / MT / PD" at bounding box center [62, 166] width 125 height 24
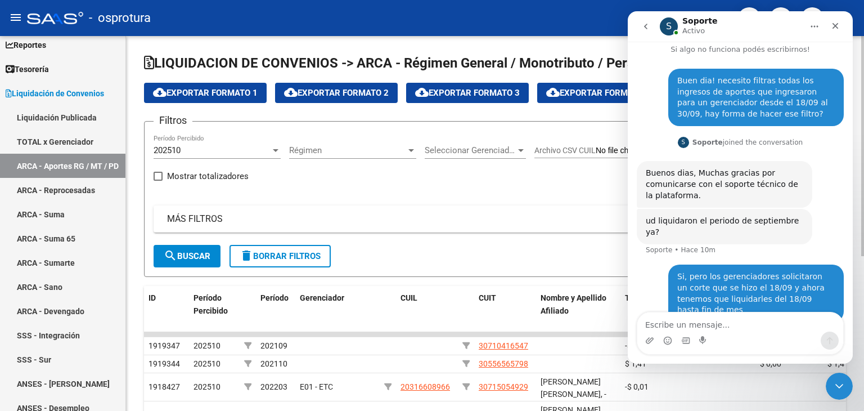
click at [378, 182] on div "Filtros 202510 Período Percibido Régimen Régimen Seleccionar Gerenciador Selecc…" at bounding box center [495, 187] width 683 height 114
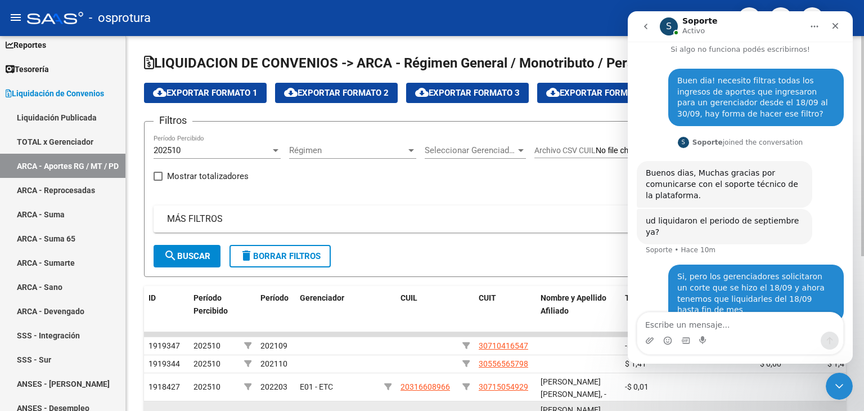
drag, startPoint x: 10, startPoint y: 26, endPoint x: 836, endPoint y: 400, distance: 906.3
click at [836, 403] on datatable-body-cell "-$ 0,02" at bounding box center [856, 415] width 67 height 28
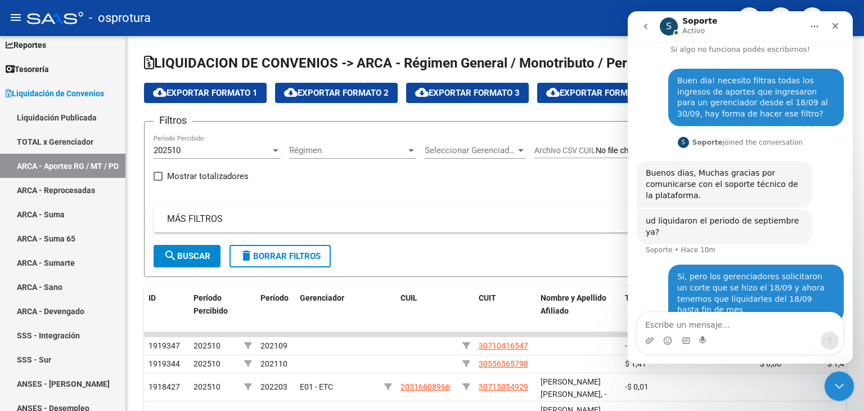
click at [842, 383] on icon "Cerrar Intercom Messenger" at bounding box center [837, 383] width 13 height 13
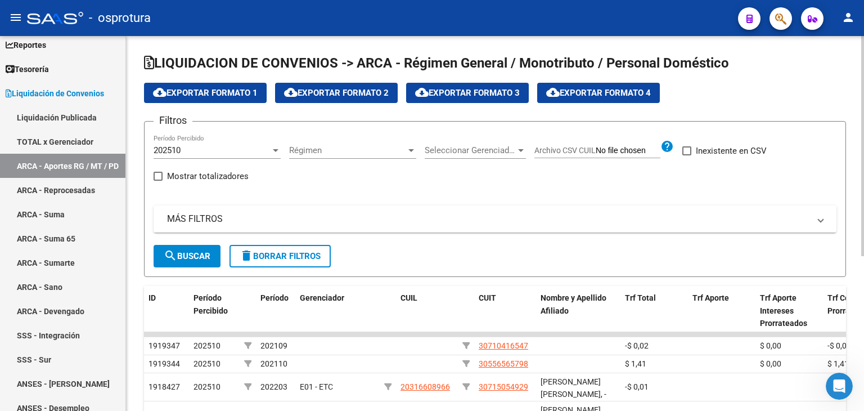
click at [396, 210] on mat-expansion-panel-header "MÁS FILTROS" at bounding box center [495, 218] width 683 height 27
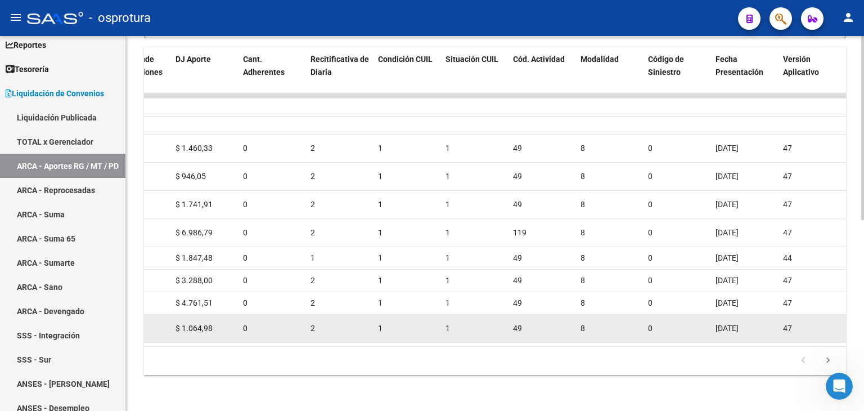
scroll to position [389, 0]
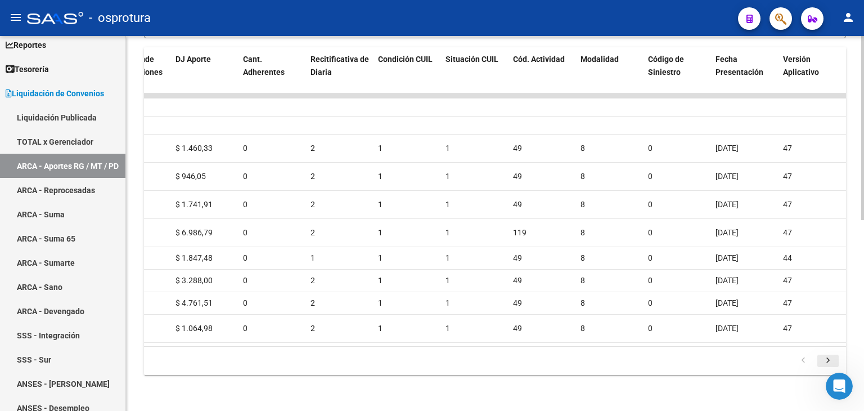
click at [833, 361] on icon "go to next page" at bounding box center [827, 361] width 15 height 13
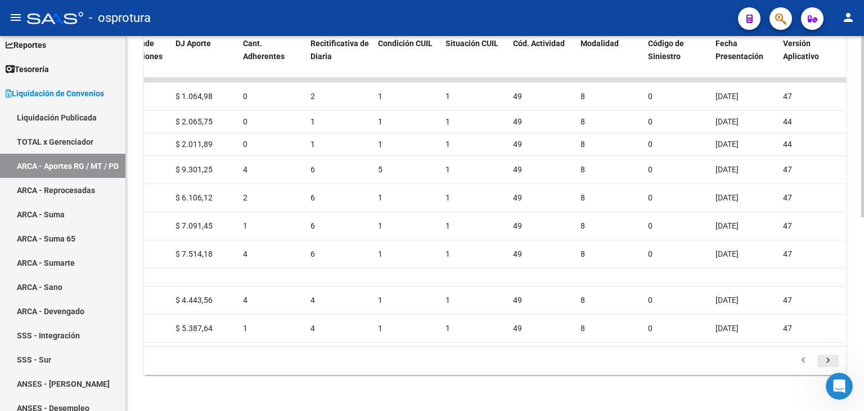
click at [827, 368] on icon "go to next page" at bounding box center [827, 361] width 15 height 13
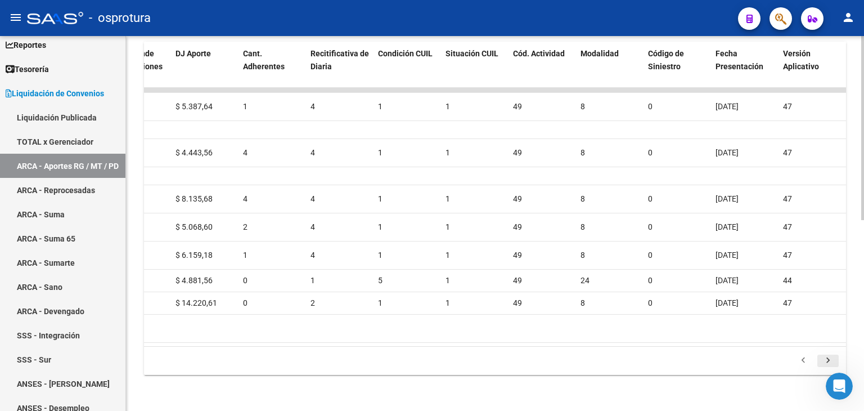
click at [827, 368] on li at bounding box center [827, 360] width 25 height 19
click at [827, 363] on icon "go to next page" at bounding box center [827, 361] width 15 height 13
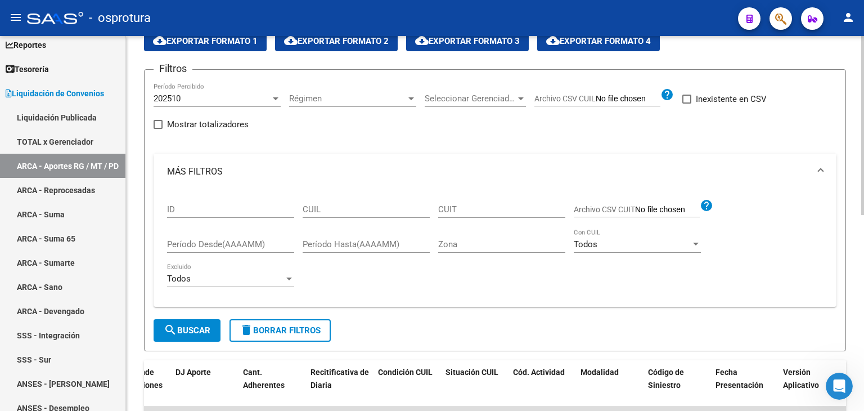
scroll to position [0, 0]
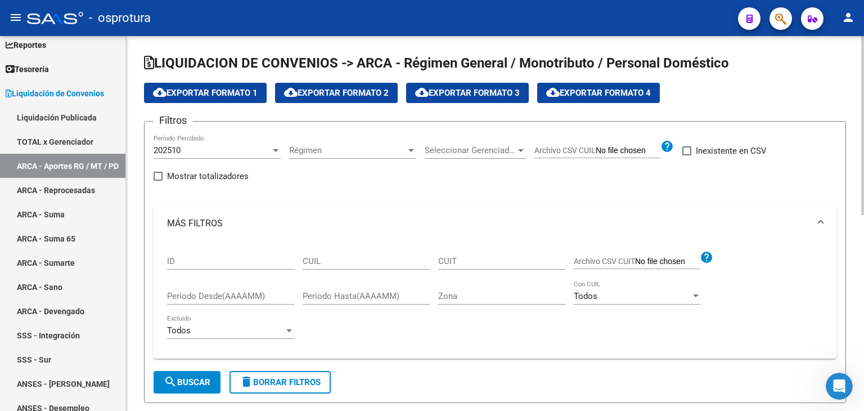
click at [330, 152] on span "Régimen" at bounding box center [347, 150] width 117 height 10
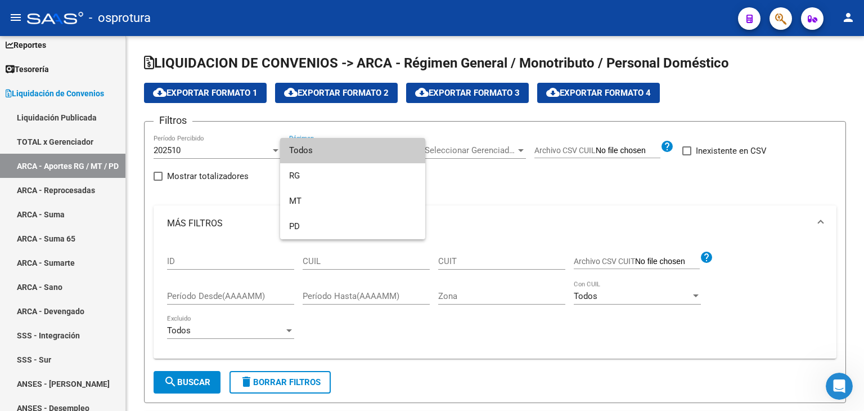
click at [214, 192] on div at bounding box center [432, 205] width 864 height 411
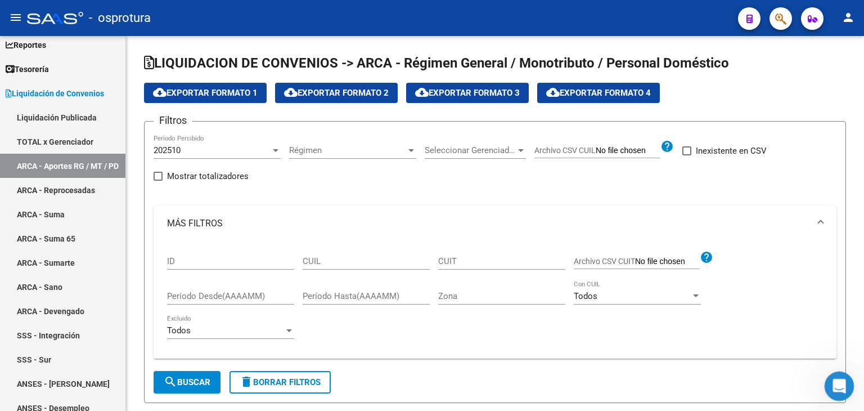
drag, startPoint x: 839, startPoint y: 385, endPoint x: 1638, endPoint y: 740, distance: 874.4
click at [839, 385] on icon "Abrir Intercom Messenger" at bounding box center [837, 384] width 19 height 19
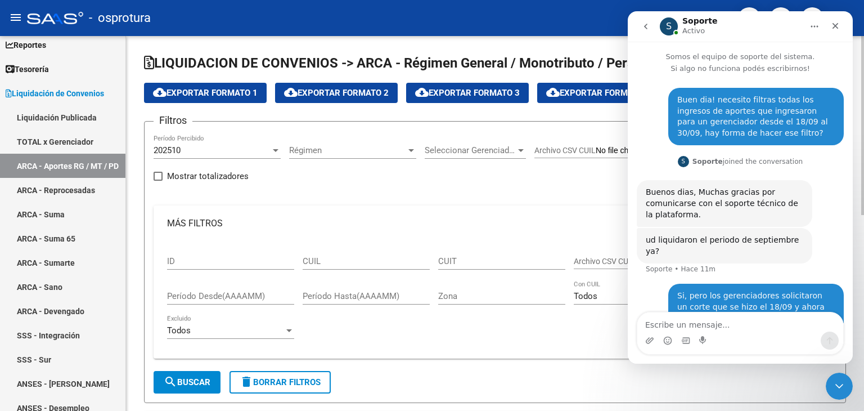
scroll to position [19, 0]
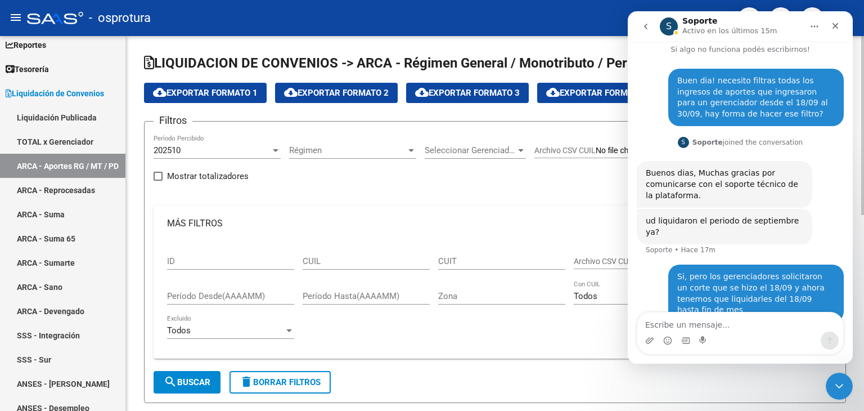
click at [539, 322] on div "ID CUIL CUIT Archivo CSV CUIT help Período Desde(AAAAMM) Período Hasta(AAAAMM) …" at bounding box center [495, 295] width 656 height 108
click at [837, 387] on icon "Cerrar Intercom Messenger" at bounding box center [837, 383] width 13 height 13
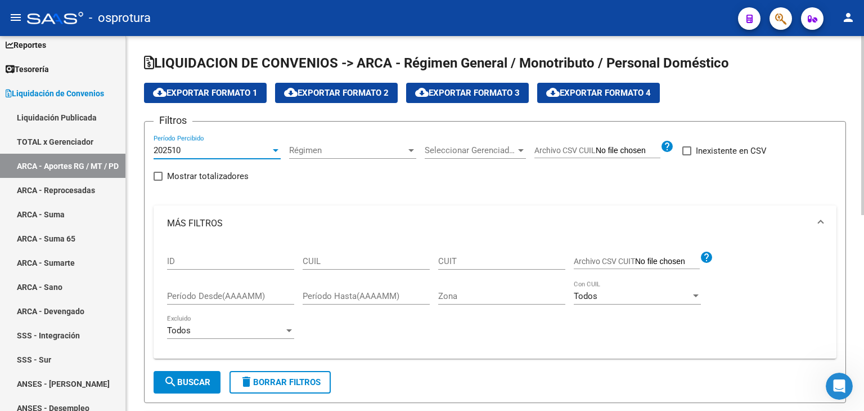
click at [272, 152] on div at bounding box center [275, 150] width 10 height 9
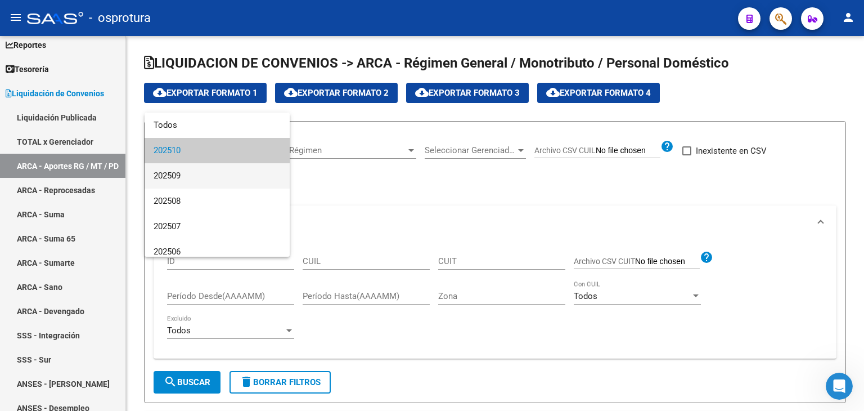
click at [255, 182] on span "202509" at bounding box center [217, 175] width 127 height 25
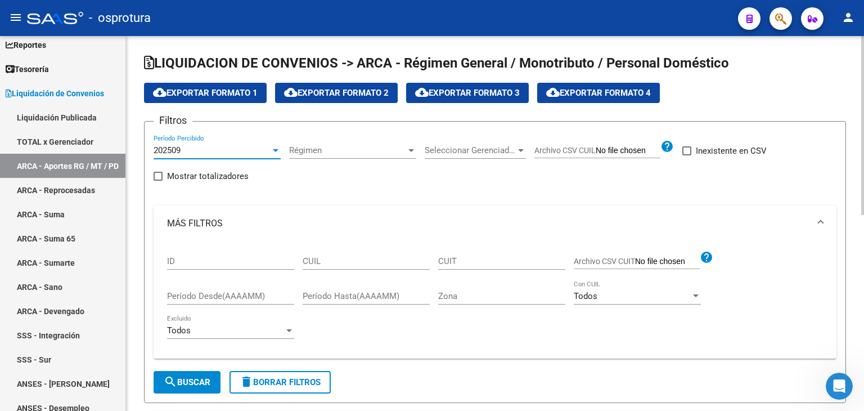
click at [205, 378] on span "search Buscar" at bounding box center [187, 382] width 47 height 10
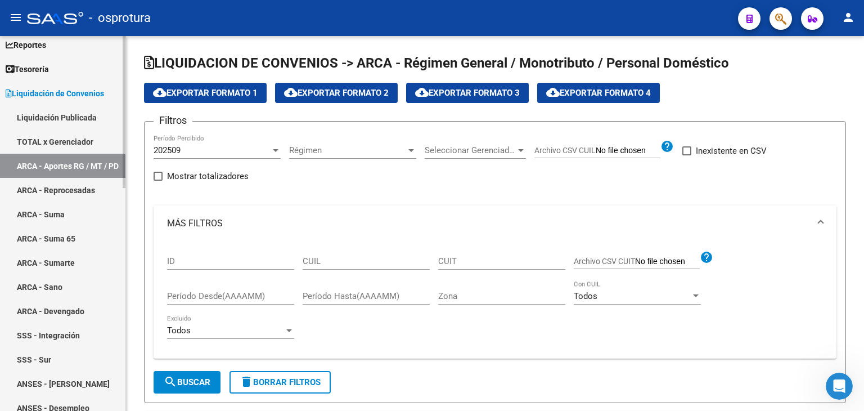
click at [83, 339] on link "SSS - Integración" at bounding box center [62, 335] width 125 height 24
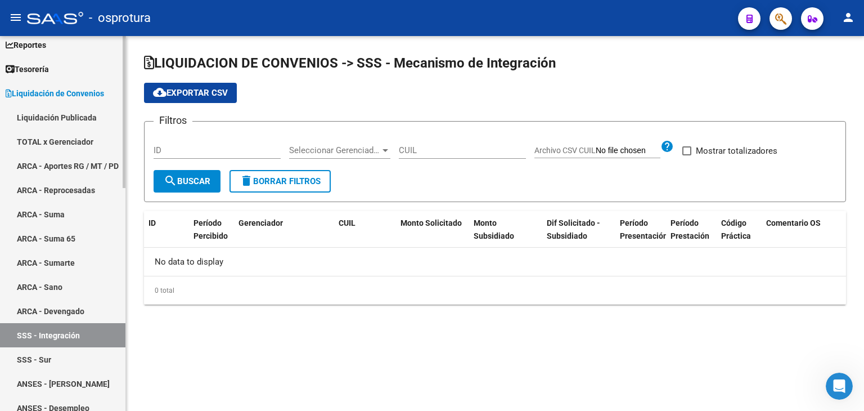
checkbox input "true"
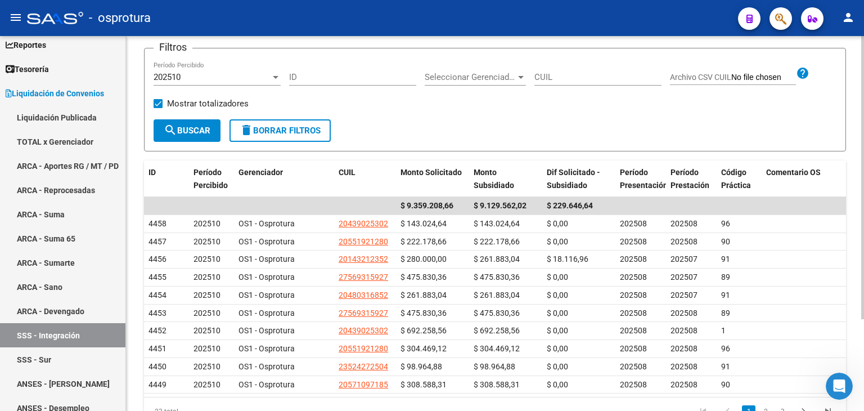
scroll to position [121, 0]
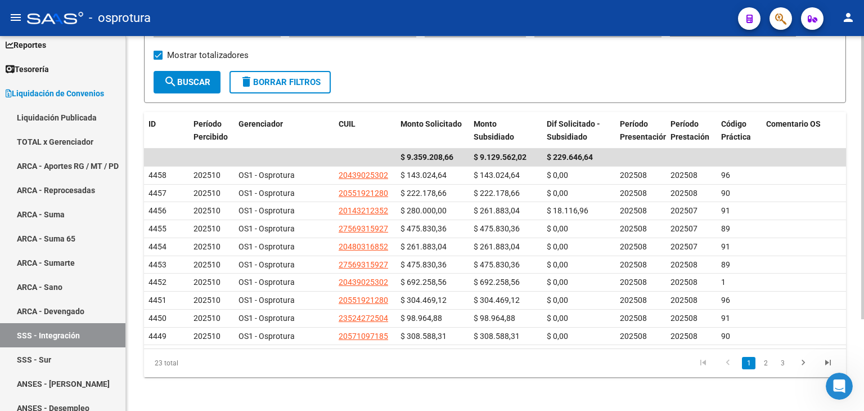
click at [856, 235] on div "LIQUIDACION DE CONVENIOS -> SSS - Mecanismo de Integración cloud_download Expor…" at bounding box center [496, 164] width 741 height 498
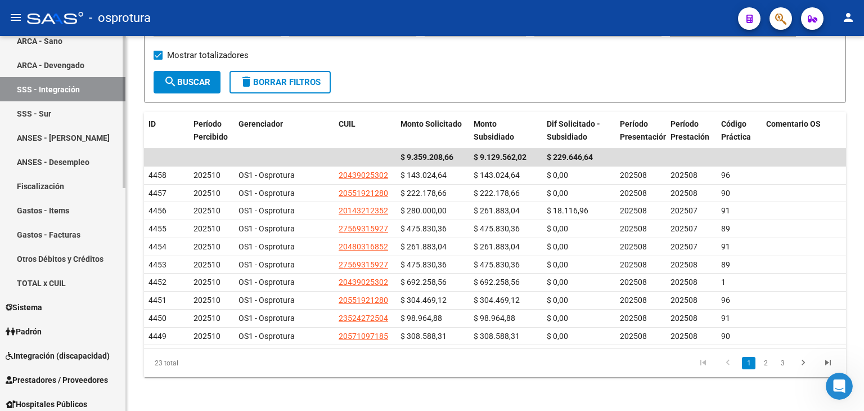
scroll to position [277, 0]
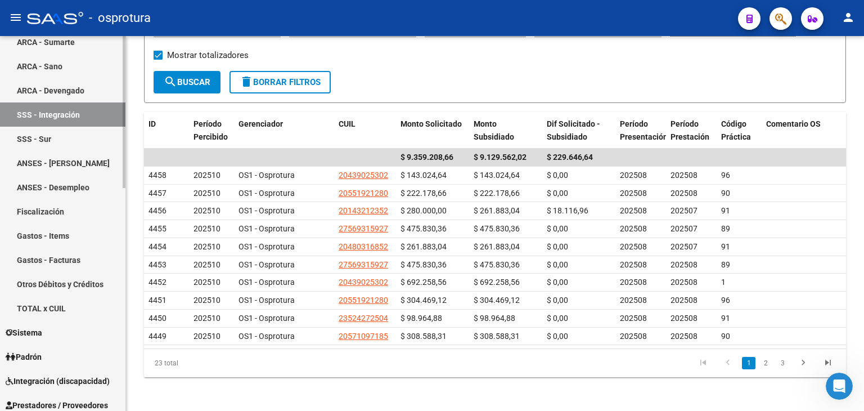
click at [127, 274] on mat-sidenav-container "Firma Express Inicio Calendario SSS Instructivos Contacto OS Reportes Tablero d…" at bounding box center [432, 223] width 864 height 375
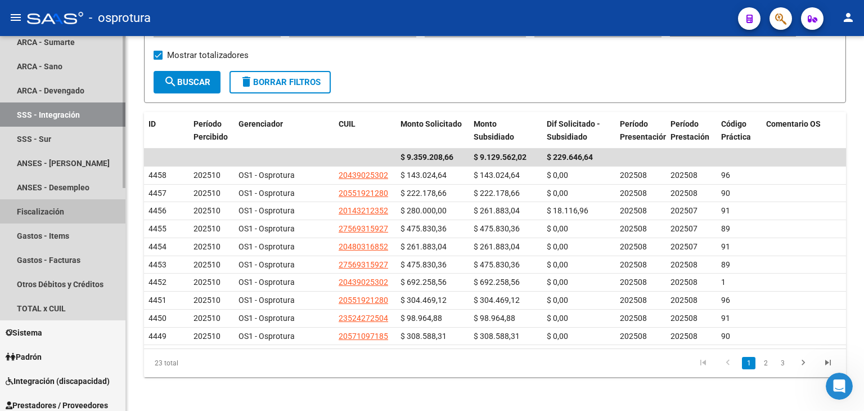
click at [62, 212] on link "Fiscalización" at bounding box center [62, 211] width 125 height 24
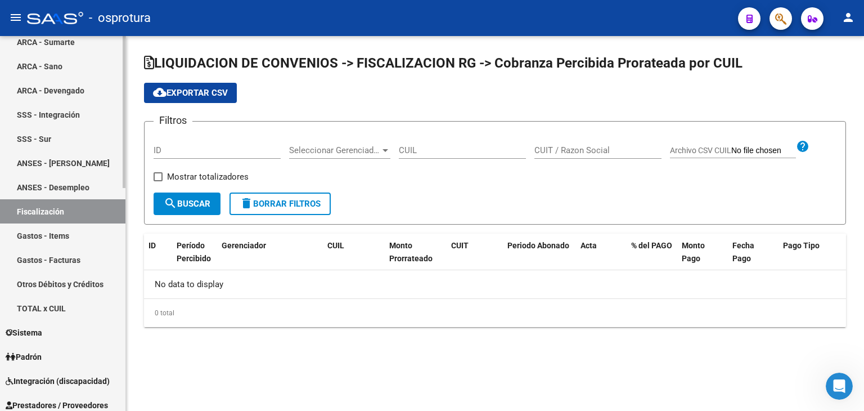
checkbox input "true"
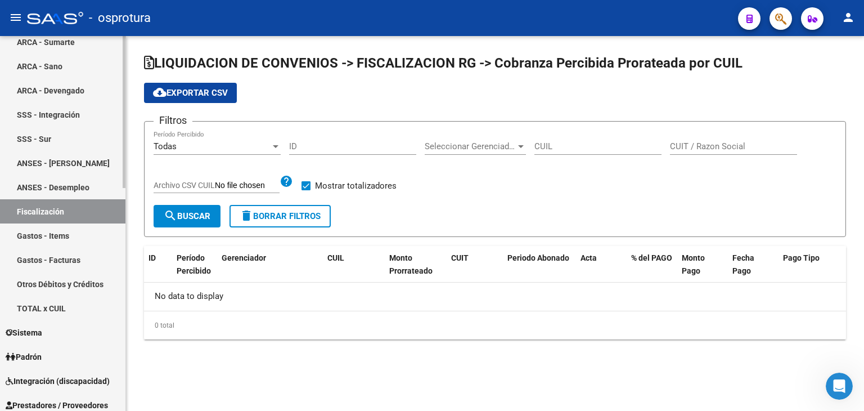
click at [60, 191] on link "ANSES - Desempleo" at bounding box center [62, 187] width 125 height 24
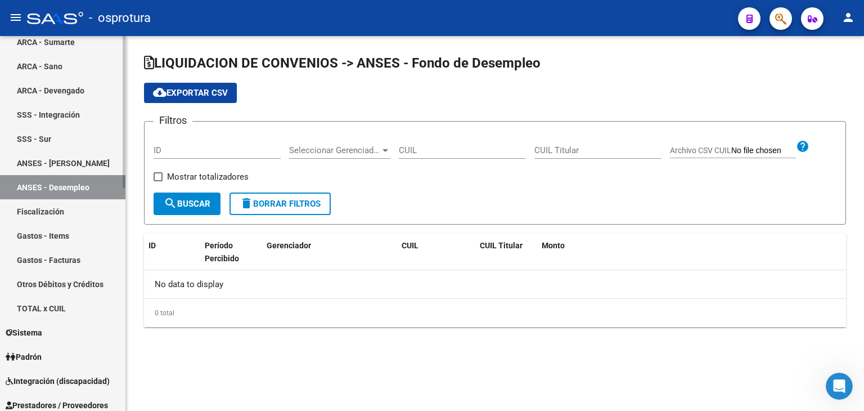
checkbox input "true"
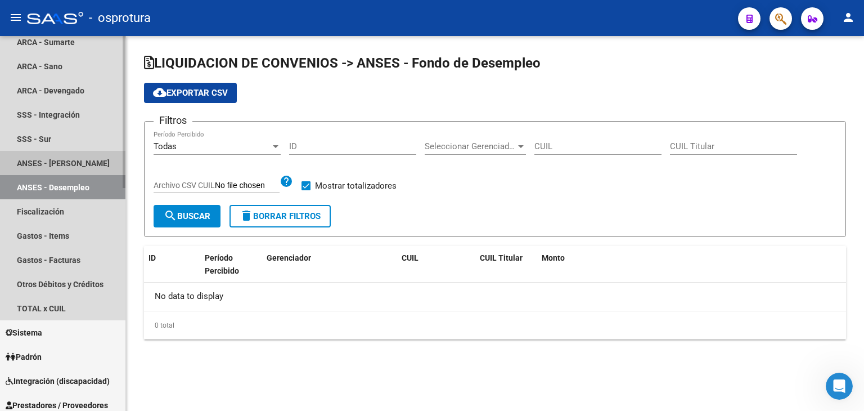
click at [57, 165] on link "ANSES - [PERSON_NAME]" at bounding box center [62, 163] width 125 height 24
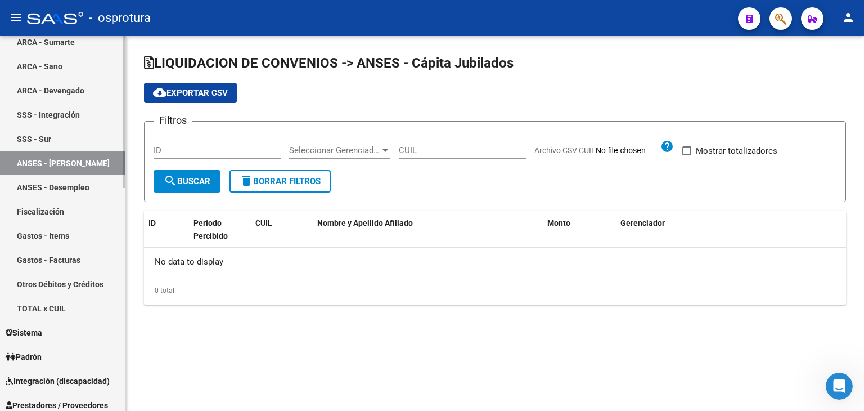
checkbox input "true"
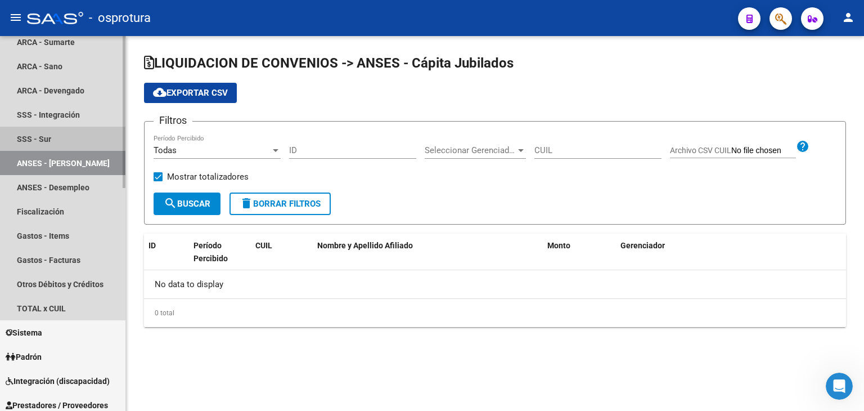
click at [121, 136] on link "SSS - Sur" at bounding box center [62, 139] width 125 height 24
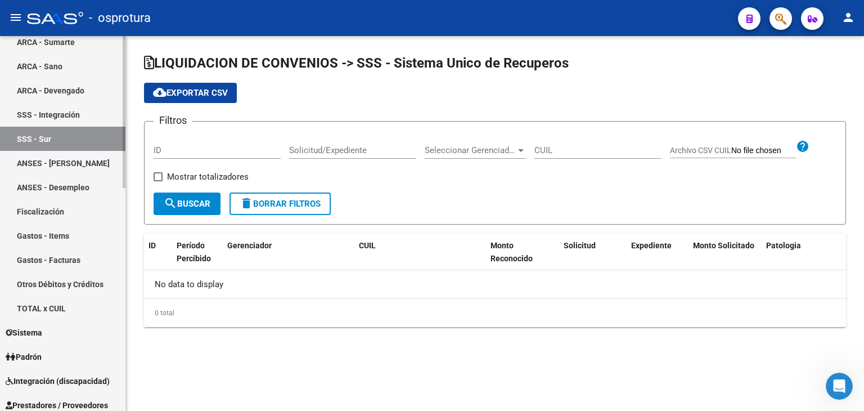
checkbox input "true"
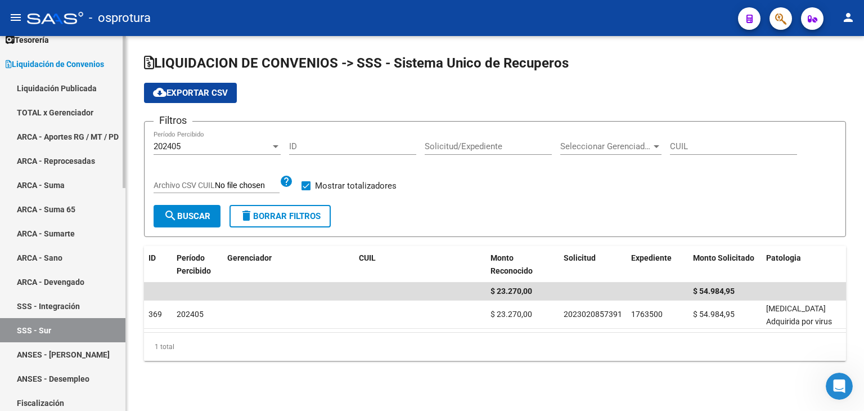
click at [118, 84] on div "Firma Express Inicio Calendario SSS Instructivos Contacto OS Reportes Tablero d…" at bounding box center [64, 412] width 128 height 923
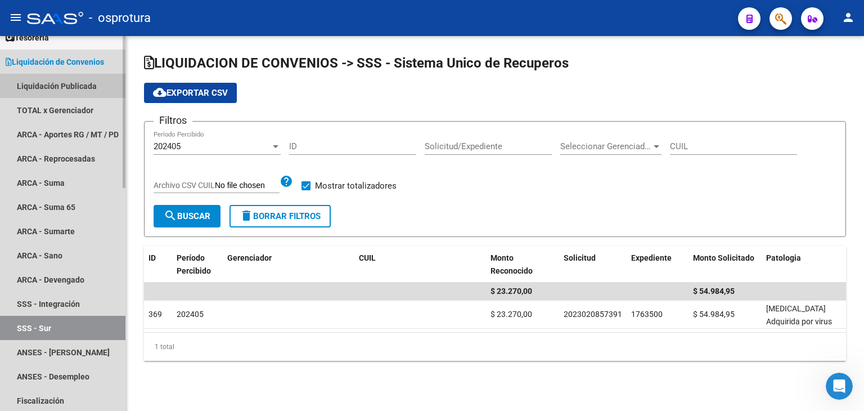
click at [56, 86] on link "Liquidación Publicada" at bounding box center [62, 86] width 125 height 24
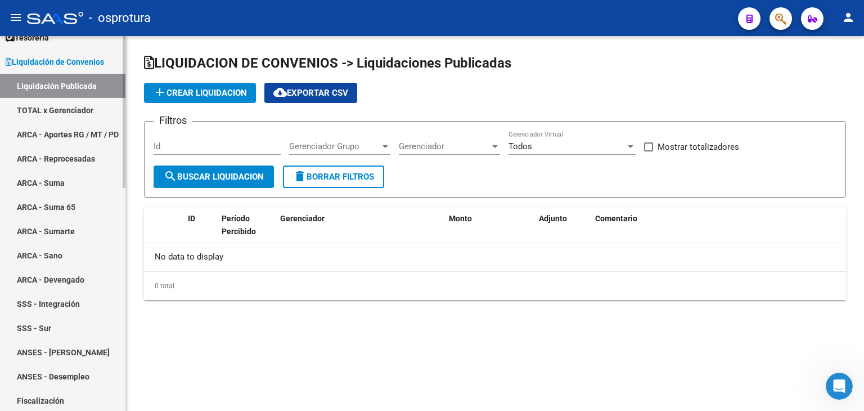
checkbox input "true"
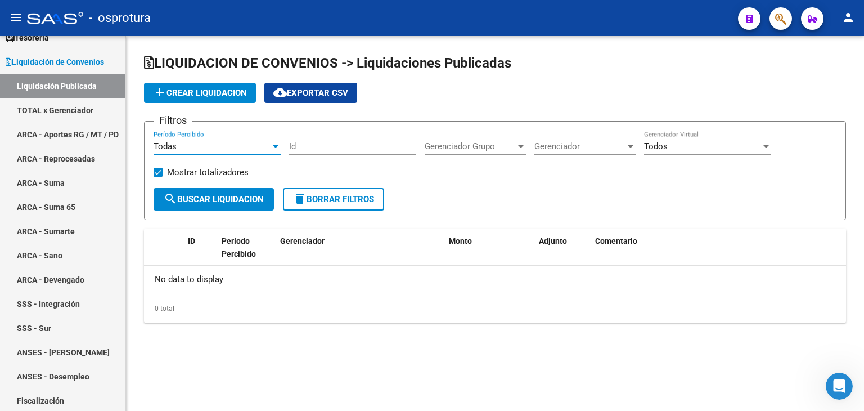
click at [255, 145] on div "Todas" at bounding box center [212, 146] width 117 height 10
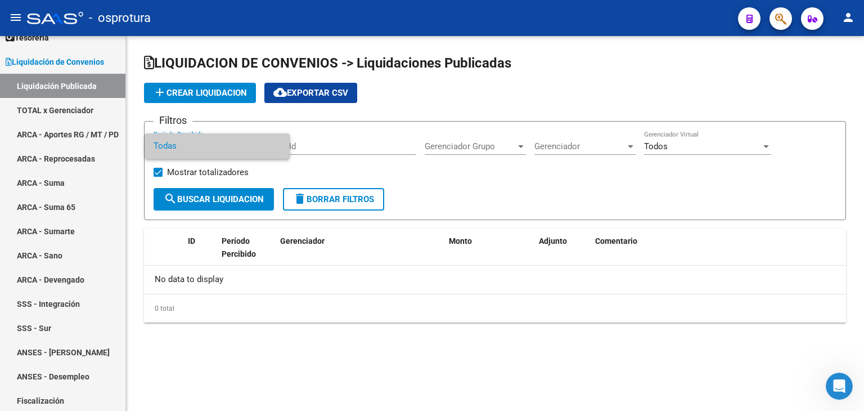
click at [382, 154] on div at bounding box center [432, 205] width 864 height 411
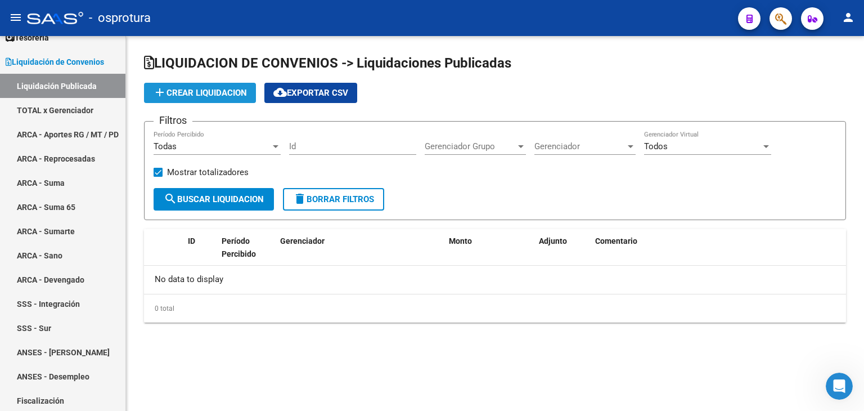
click at [226, 91] on span "add Crear Liquidacion" at bounding box center [200, 93] width 94 height 10
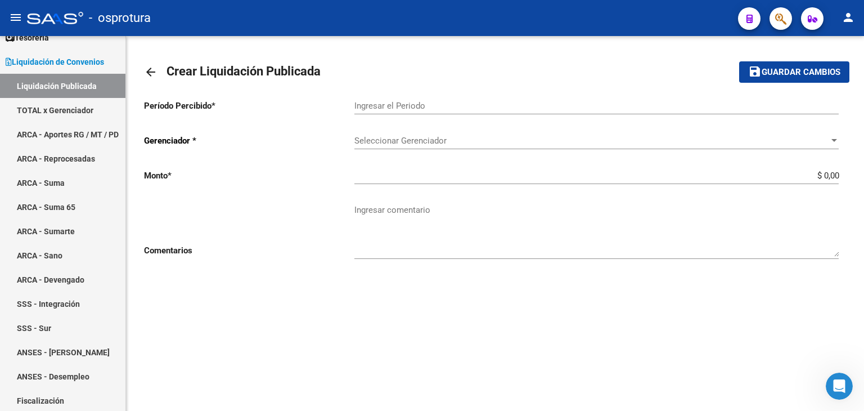
click at [155, 70] on mat-icon "arrow_back" at bounding box center [150, 71] width 13 height 13
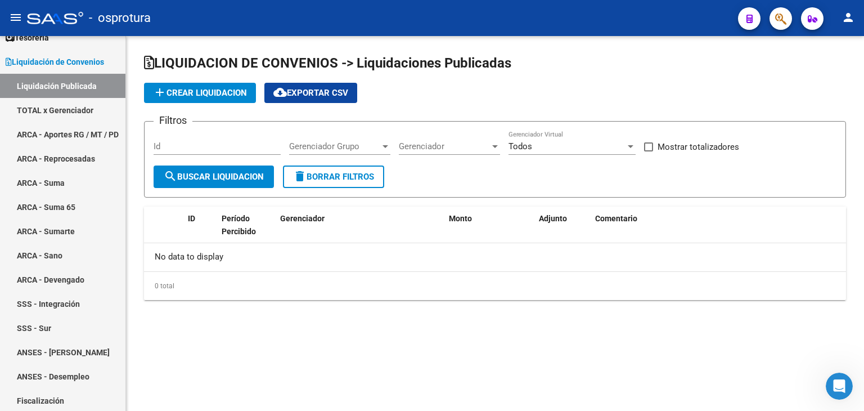
checkbox input "true"
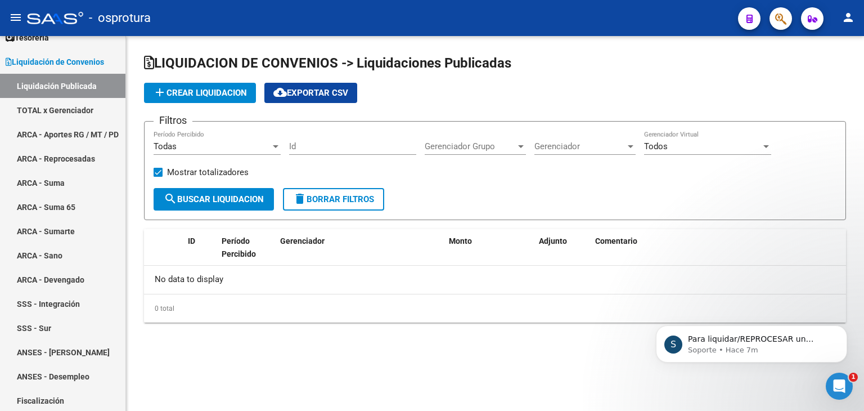
scroll to position [252, 0]
click at [842, 398] on html at bounding box center [837, 384] width 27 height 27
click at [847, 381] on div "Abrir Intercom Messenger" at bounding box center [837, 384] width 37 height 37
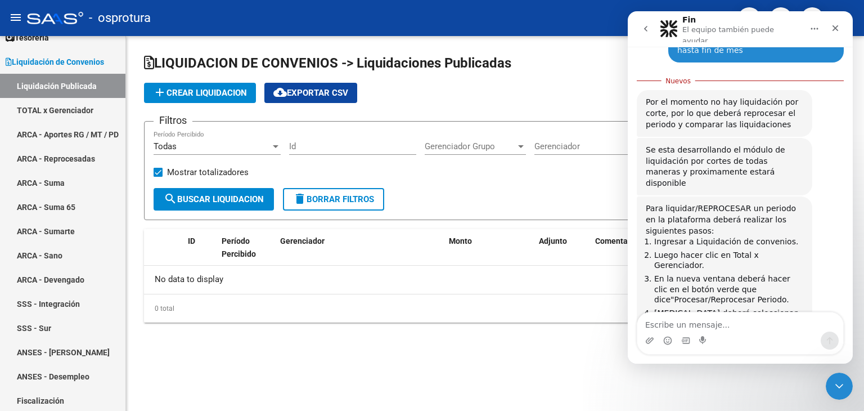
scroll to position [270, 0]
click at [554, 371] on mat-sidenav-content "LIQUIDACION DE CONVENIOS -> Liquidaciones Publicadas add Crear Liquidacion clou…" at bounding box center [495, 223] width 738 height 375
click at [836, 378] on icon "Cerrar Intercom Messenger" at bounding box center [837, 383] width 13 height 13
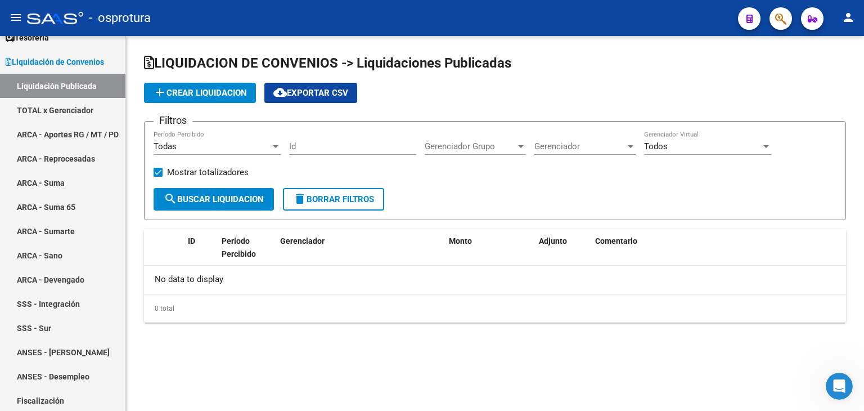
click at [782, 25] on span "button" at bounding box center [780, 18] width 11 height 23
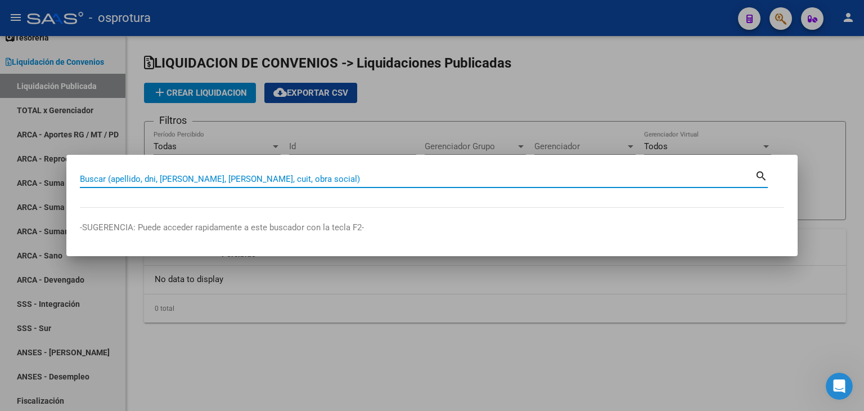
paste input "27230234626"
type input "27230234626"
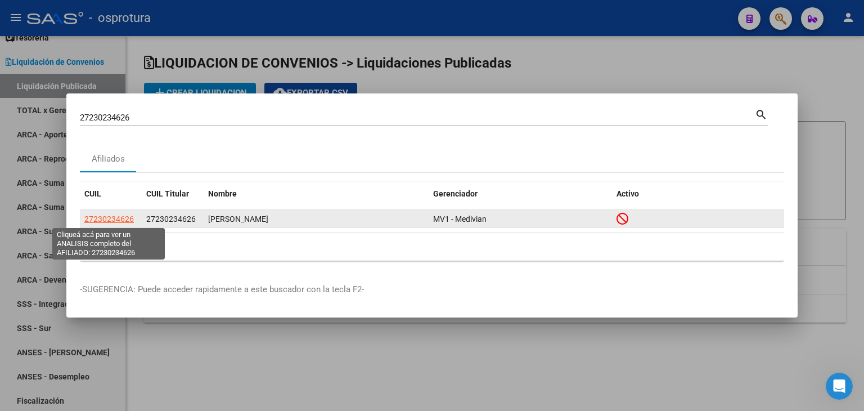
click at [115, 218] on span "27230234626" at bounding box center [108, 218] width 49 height 9
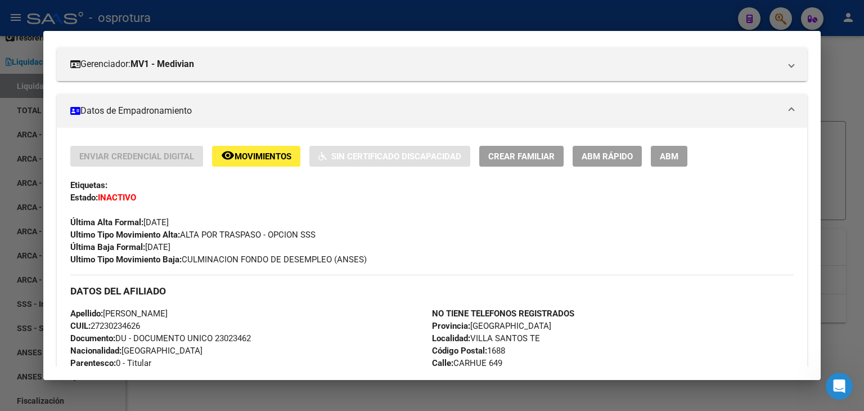
scroll to position [112, 0]
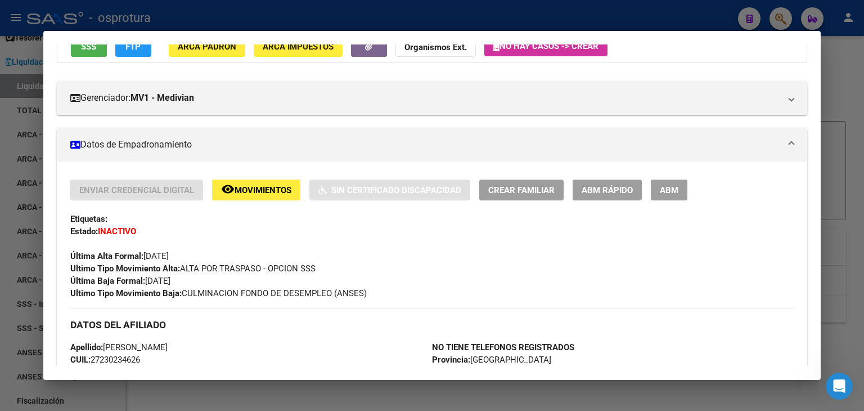
click at [302, 389] on div at bounding box center [432, 205] width 864 height 411
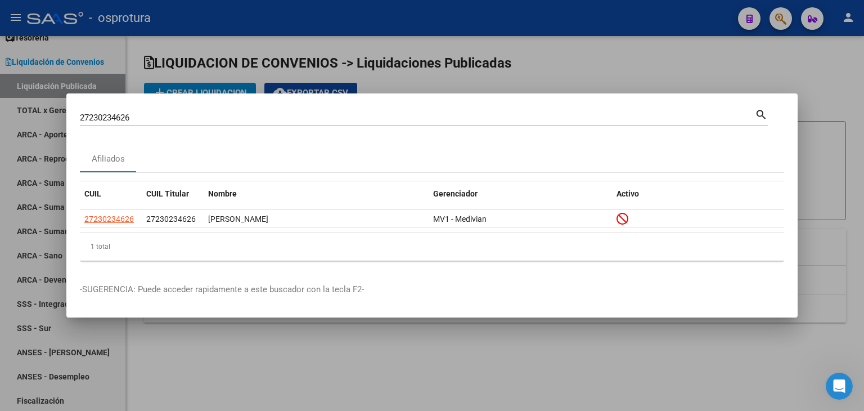
click at [568, 375] on div at bounding box center [432, 205] width 864 height 411
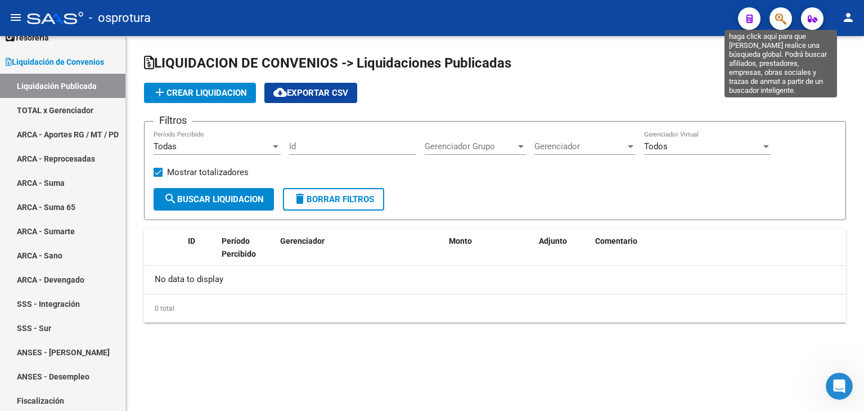
click at [778, 18] on icon "button" at bounding box center [780, 18] width 11 height 13
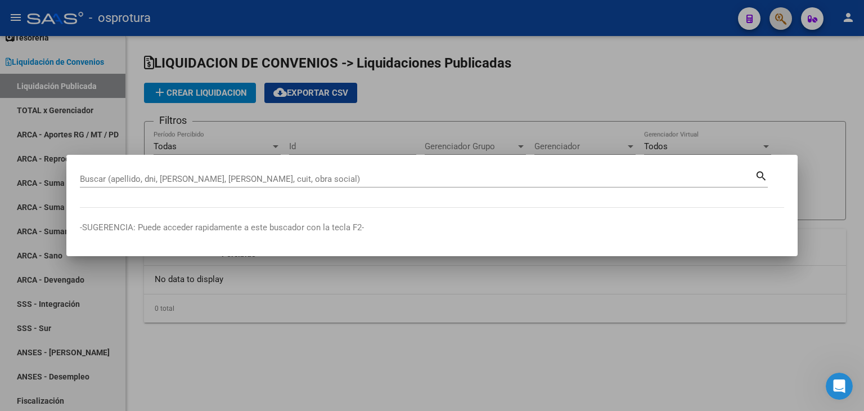
paste input "20162078780"
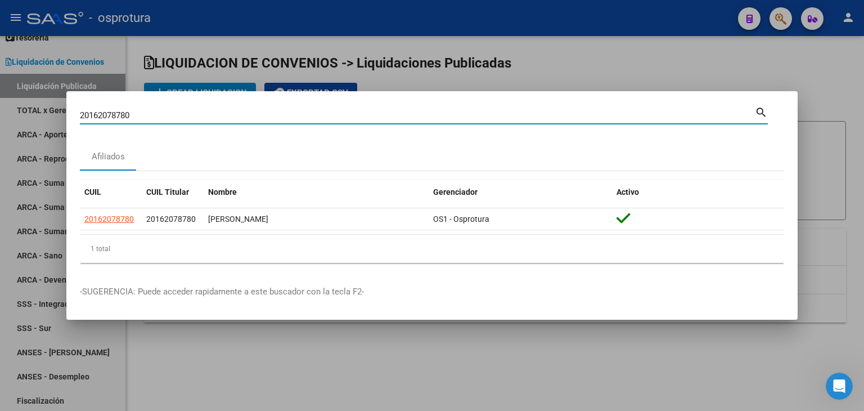
click at [368, 114] on input "20162078780" at bounding box center [417, 115] width 675 height 10
paste input "3435218"
click at [489, 117] on input "20163435218" at bounding box center [417, 115] width 675 height 10
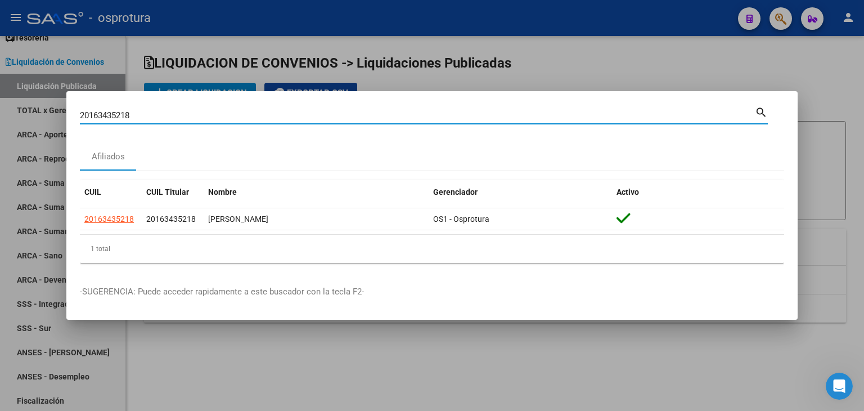
paste input "70531524"
click at [534, 118] on input "20170531524" at bounding box center [417, 115] width 675 height 10
paste input "2726705"
click at [407, 120] on input "20172726705" at bounding box center [417, 115] width 675 height 10
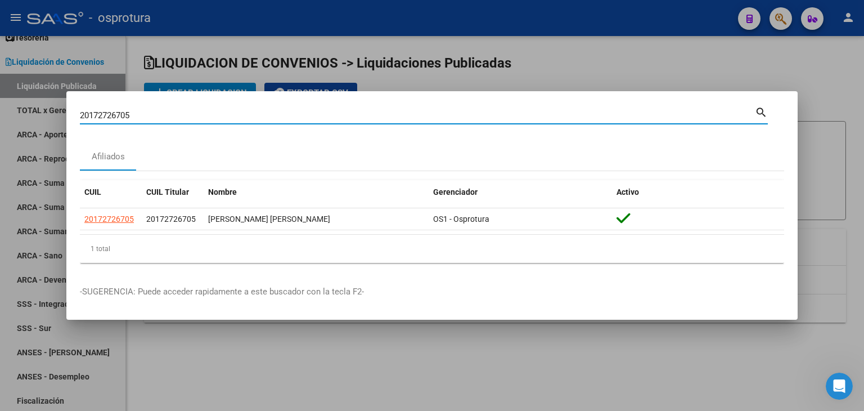
click at [407, 120] on input "20172726705" at bounding box center [417, 115] width 675 height 10
paste input "6138468"
type input "20176138468"
